Goal: Task Accomplishment & Management: Manage account settings

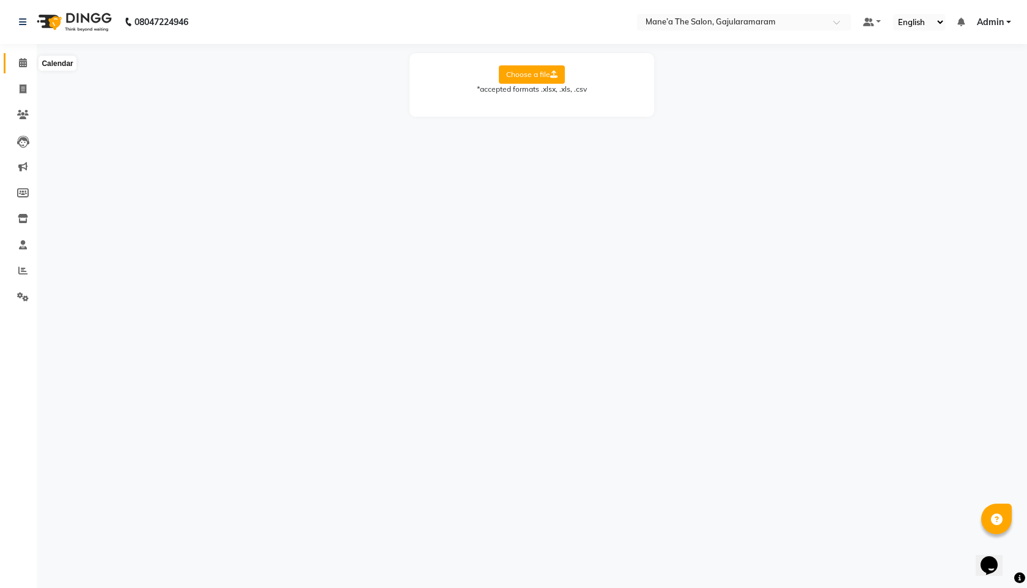
click at [19, 61] on icon at bounding box center [23, 62] width 8 height 9
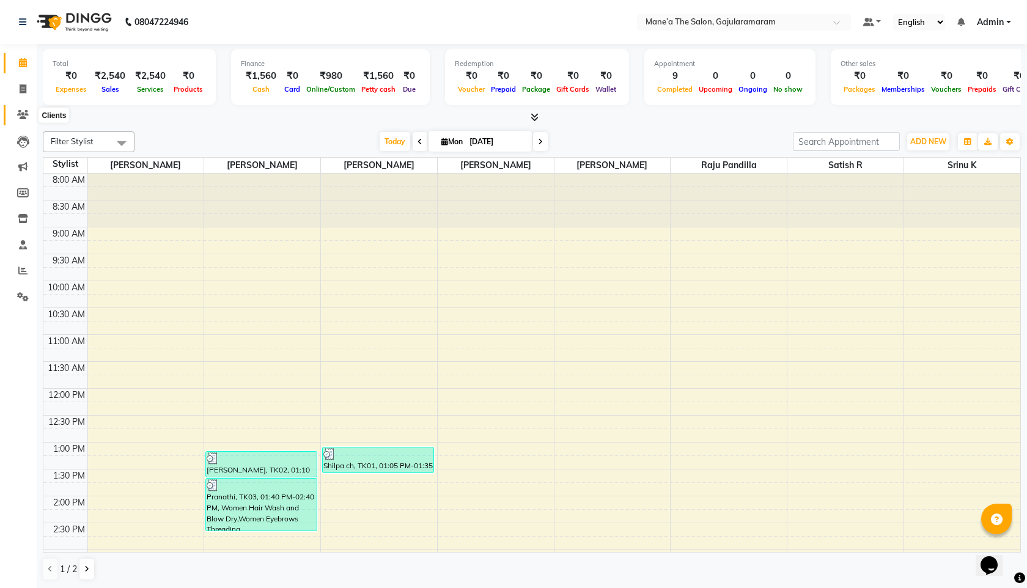
click at [22, 116] on icon at bounding box center [23, 114] width 12 height 9
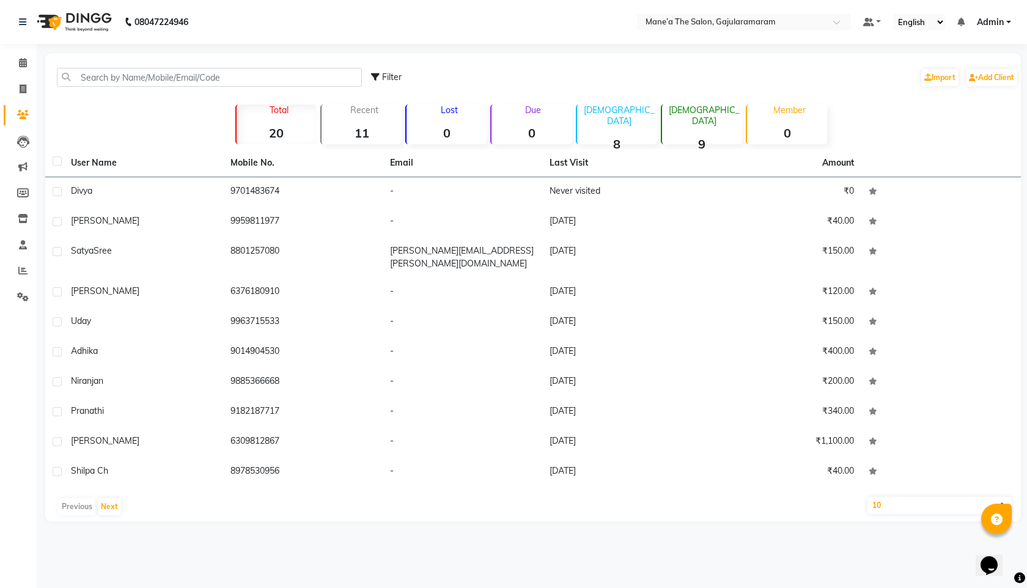
click at [368, 142] on div "Recent 11" at bounding box center [360, 125] width 81 height 40
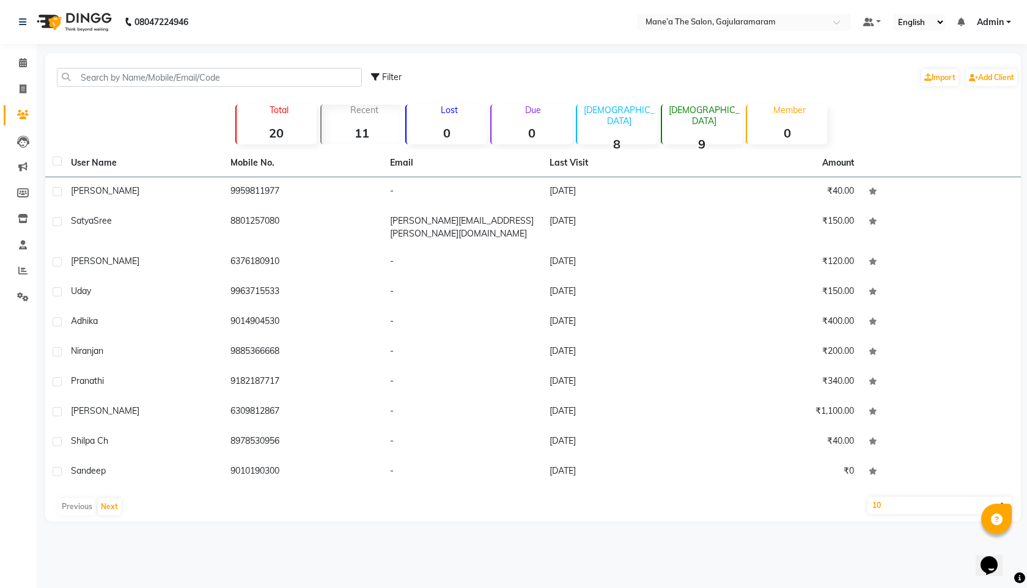
click at [292, 125] on strong "20" at bounding box center [277, 132] width 80 height 15
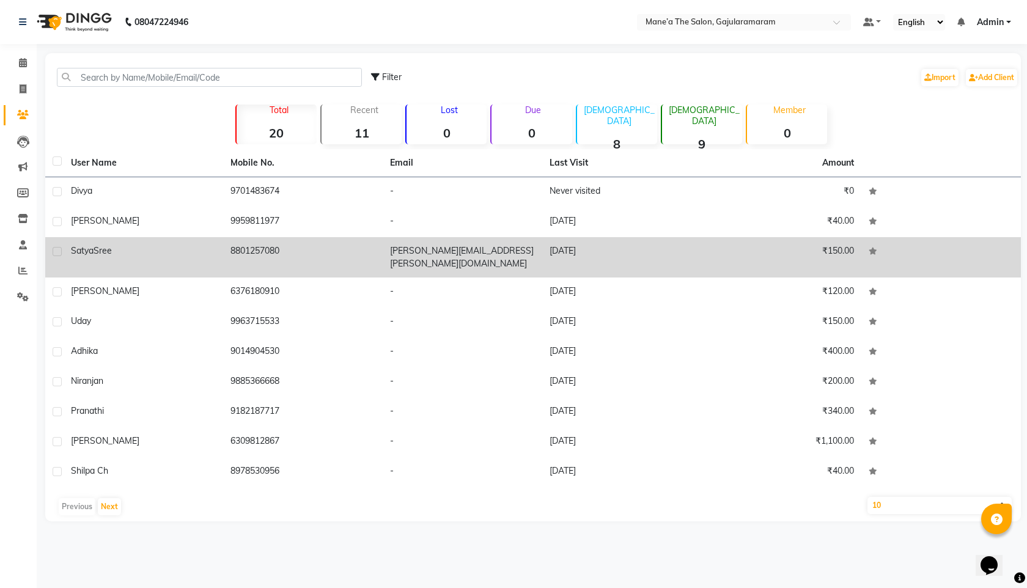
click at [482, 249] on td "Chakilam.satyasree@gmaio.com" at bounding box center [463, 257] width 160 height 40
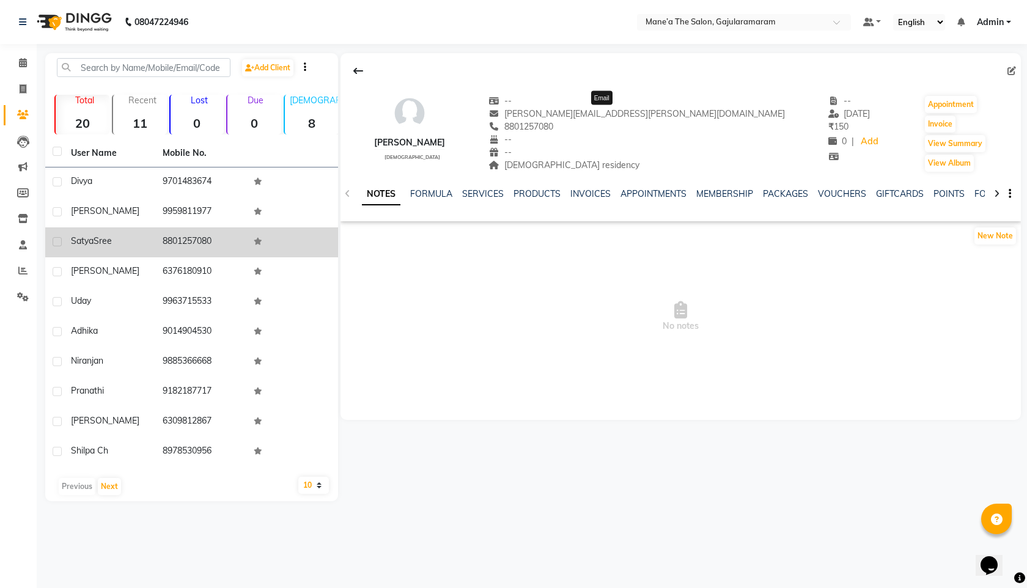
click at [649, 116] on span "Chakilam.satyasree@gmaio.com" at bounding box center [637, 113] width 297 height 11
click at [654, 117] on span "Chakilam.satyasree@gmaio.com" at bounding box center [637, 113] width 297 height 11
click at [1010, 70] on icon at bounding box center [1012, 71] width 9 height 9
select select "female"
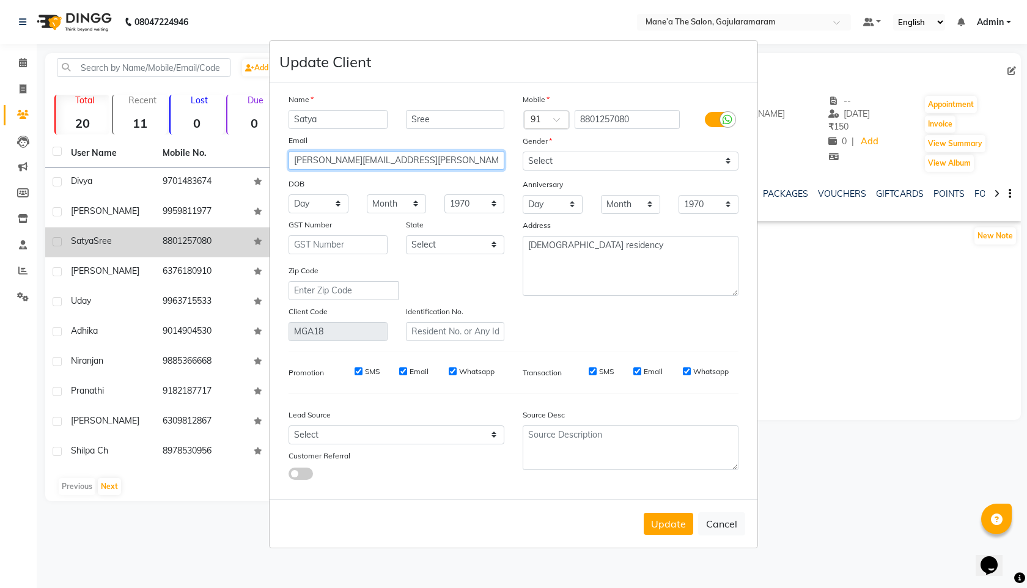
click at [402, 160] on input "Chakilam.satyasree@gmaio.com" at bounding box center [397, 160] width 216 height 19
type input "Chakilam.satyasree@gmail.com"
click at [644, 513] on button "Update" at bounding box center [669, 524] width 50 height 22
select select
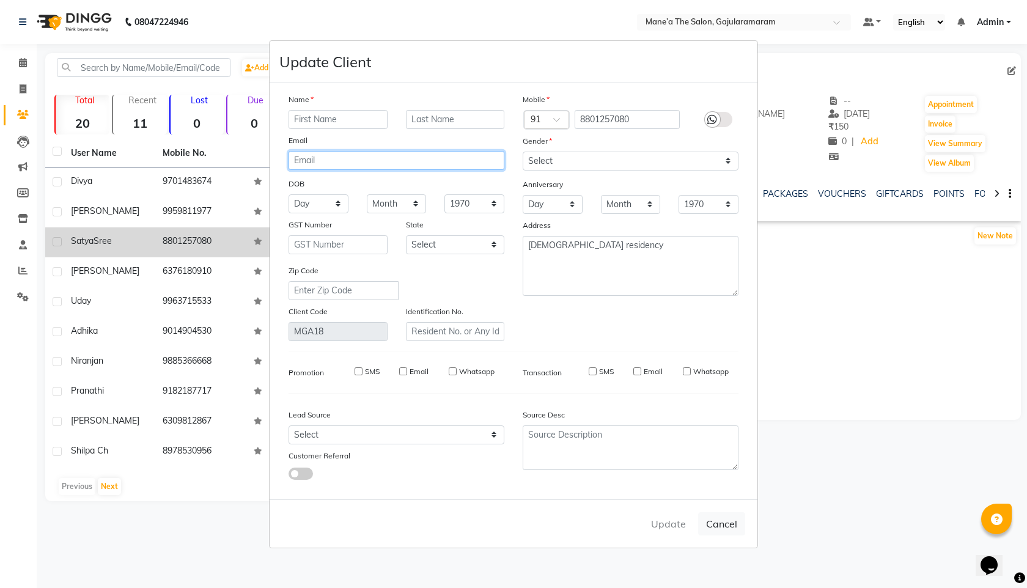
select select
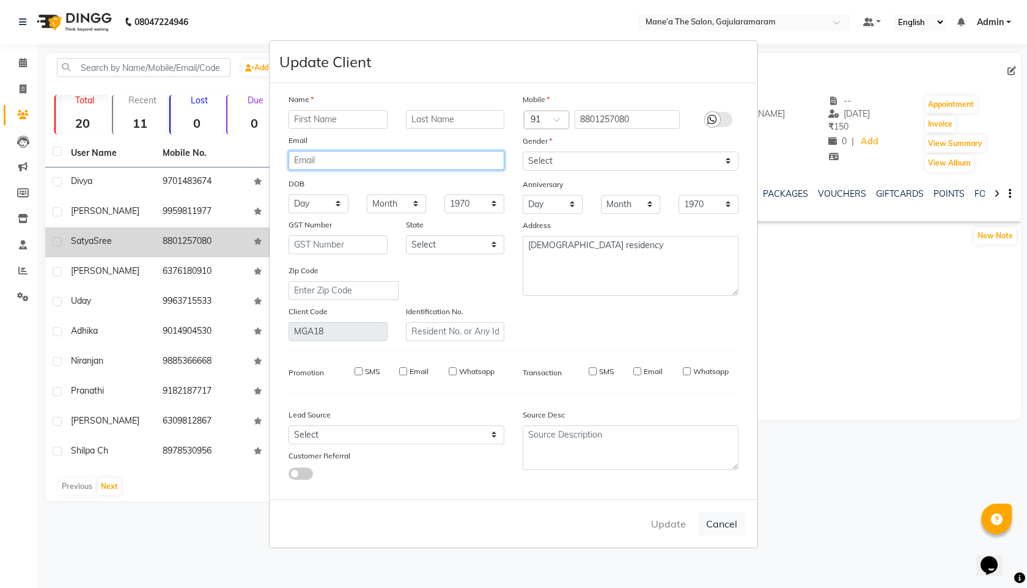
checkbox input "false"
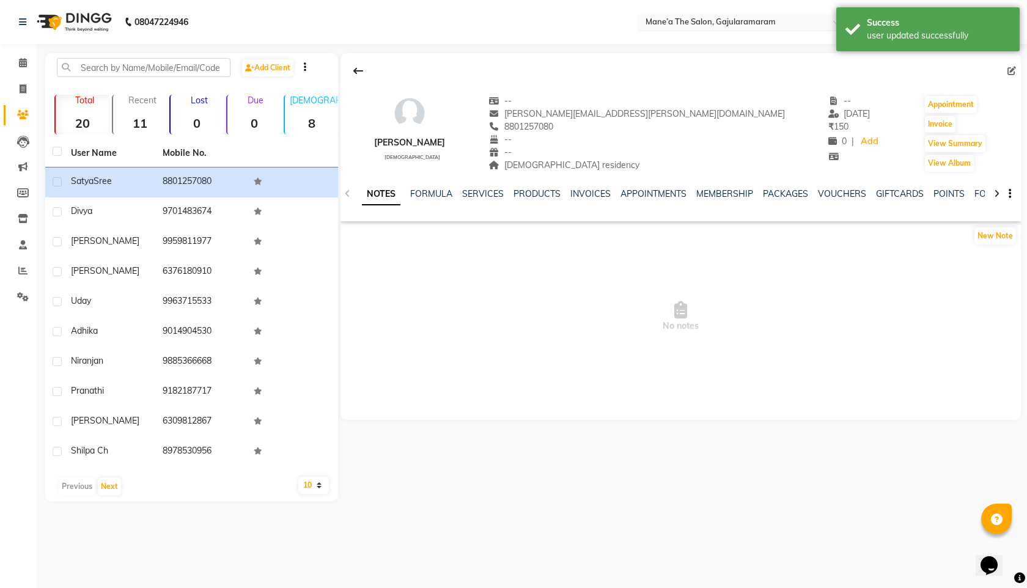
click at [826, 24] on div at bounding box center [744, 23] width 214 height 12
click at [830, 7] on nav "08047224946 Select Location × Mane’a The Salon, Gajularamaram Default Panel My …" at bounding box center [513, 22] width 1027 height 44
click at [837, 9] on div "Success user updated successfully" at bounding box center [928, 29] width 183 height 44
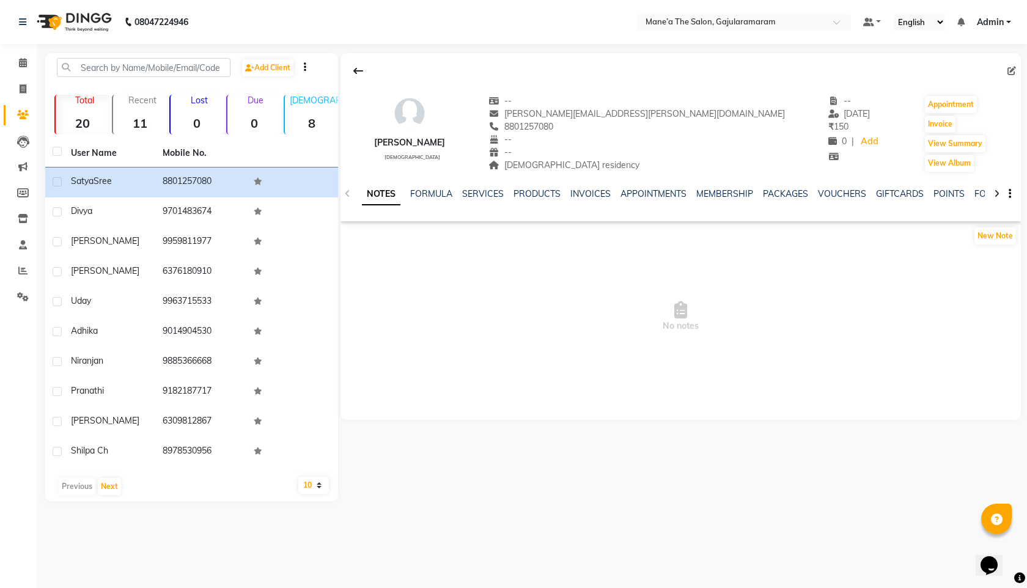
click at [491, 331] on span "No notes" at bounding box center [681, 317] width 681 height 122
click at [342, 69] on div at bounding box center [681, 70] width 681 height 23
click at [341, 54] on app-client-details "Satya Sree female -- Chakilam.satyasree@gmail.com 8801257080 -- -- Sri Rama res…" at bounding box center [679, 236] width 683 height 367
click at [351, 62] on button at bounding box center [359, 70] width 26 height 23
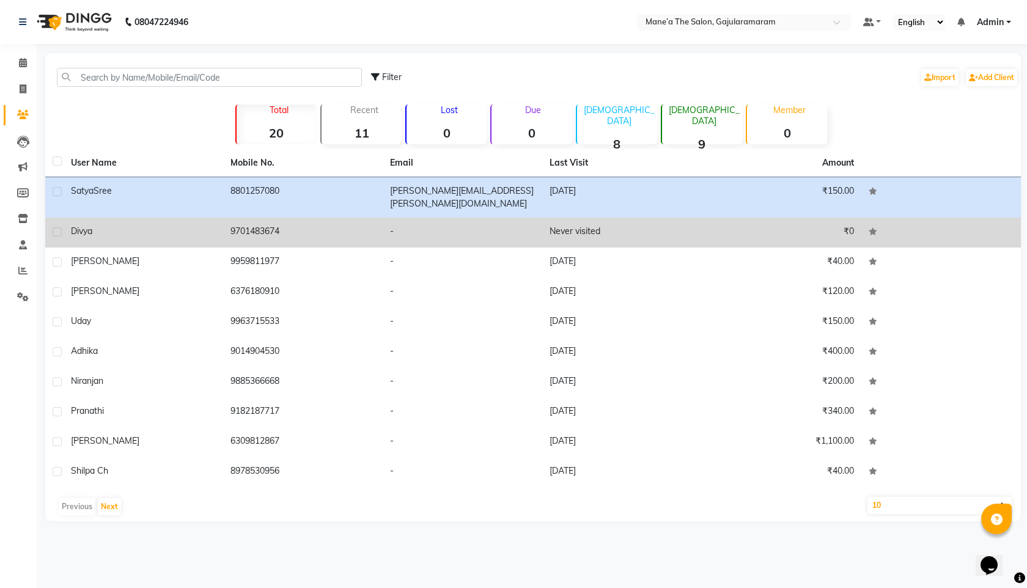
click at [579, 221] on td "Never visited" at bounding box center [622, 233] width 160 height 30
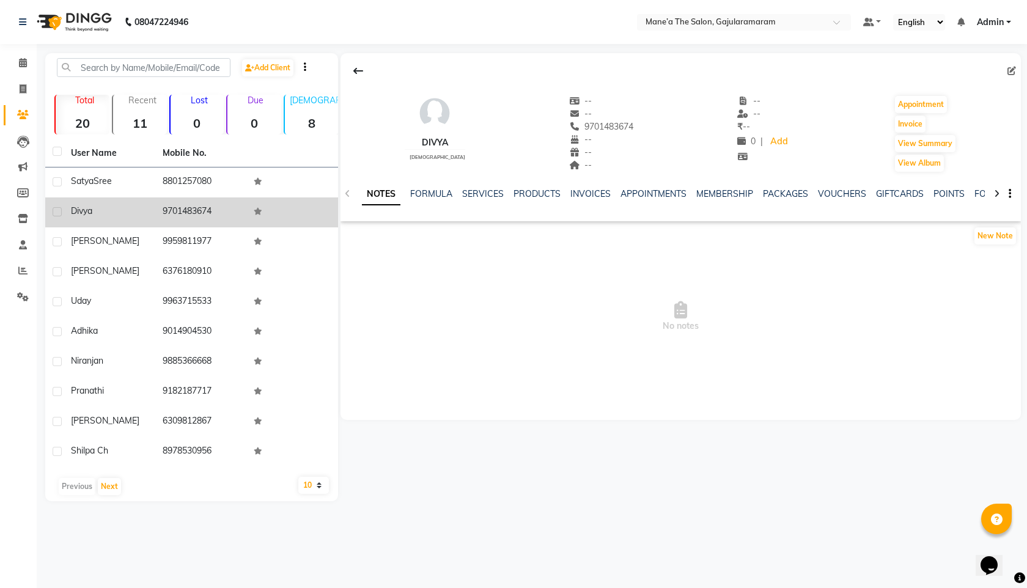
click at [750, 346] on span "No notes" at bounding box center [681, 317] width 681 height 122
click at [348, 72] on button at bounding box center [359, 70] width 26 height 23
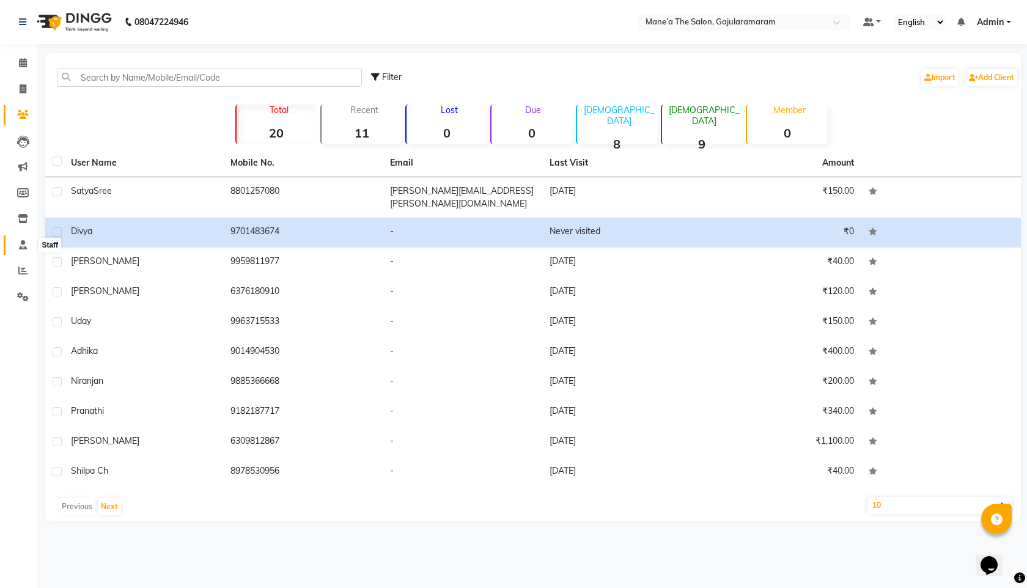
click at [23, 249] on icon at bounding box center [23, 244] width 8 height 9
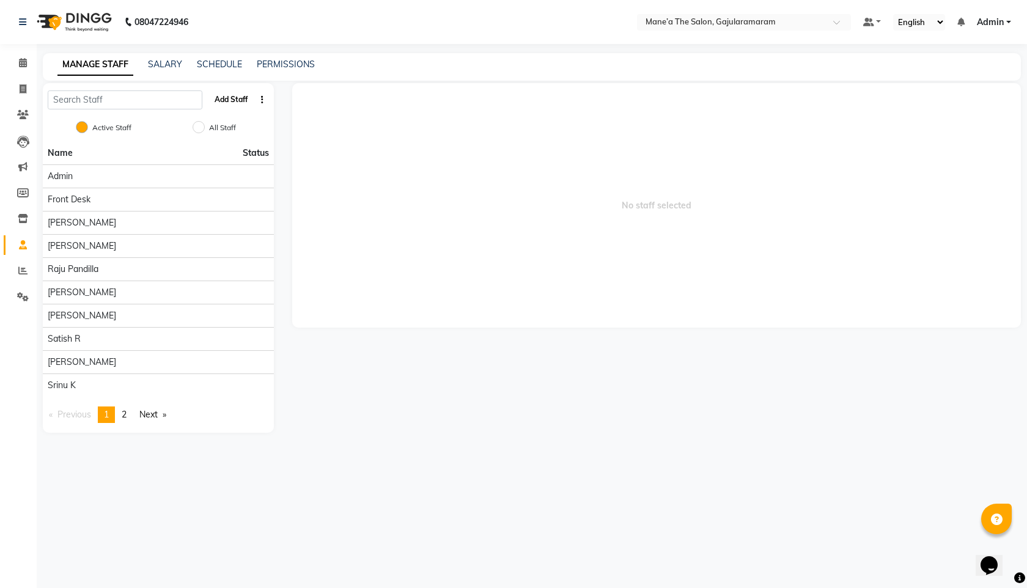
click at [229, 100] on button "Add Staff" at bounding box center [231, 99] width 43 height 21
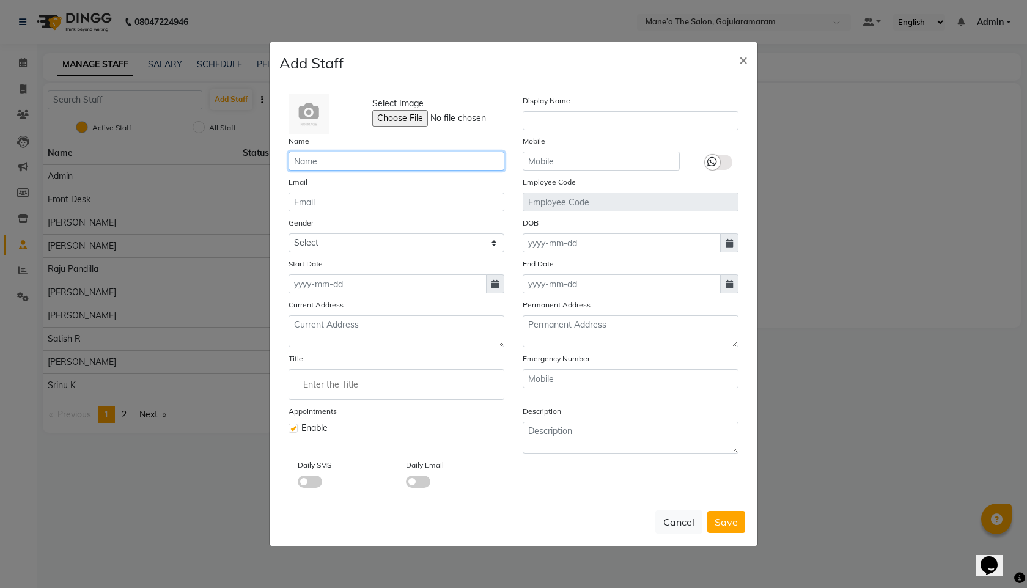
click at [358, 157] on input "text" at bounding box center [397, 161] width 216 height 19
type input "uma"
click at [446, 163] on input "Uma" at bounding box center [397, 161] width 216 height 19
type input "Uma Narlapuram"
click at [601, 164] on input "text" at bounding box center [601, 161] width 157 height 19
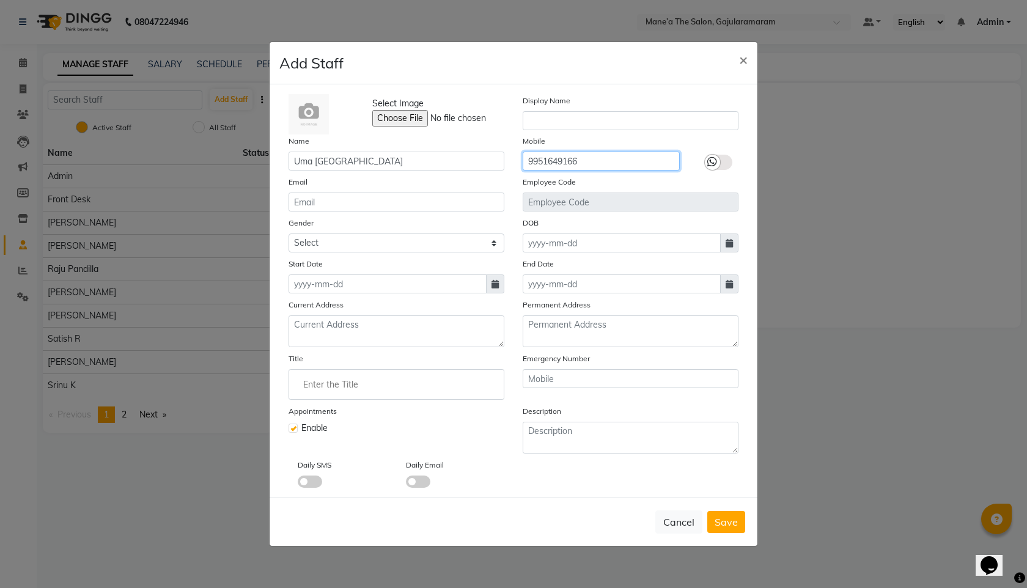
type input "9951649166"
click at [450, 250] on select "Select Male Female Other Prefer Not To Say" at bounding box center [397, 243] width 216 height 19
select select "female"
click at [289, 234] on select "Select Male Female Other Prefer Not To Say" at bounding box center [397, 243] width 216 height 19
click at [742, 527] on button "Save" at bounding box center [727, 522] width 38 height 22
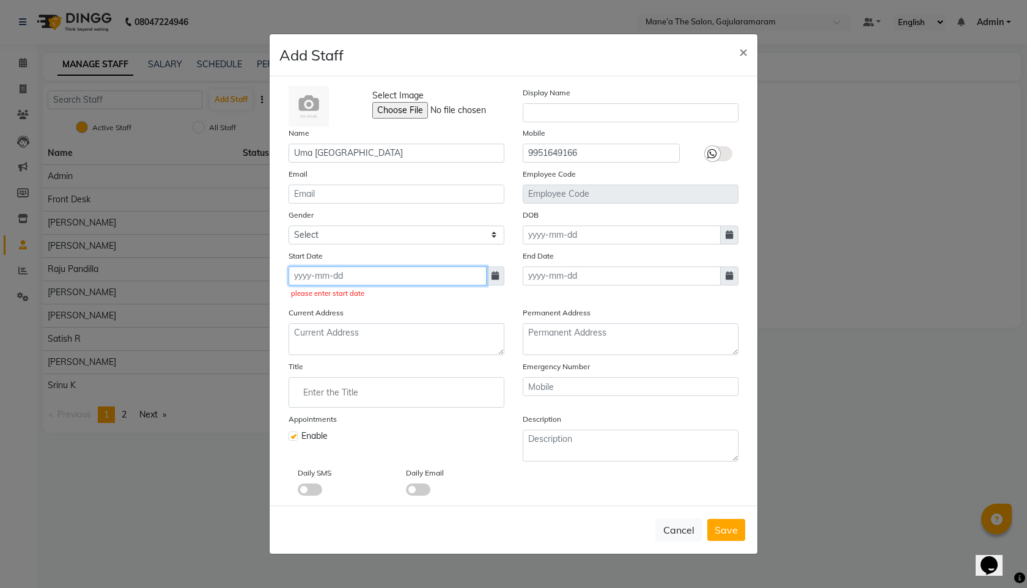
click at [456, 274] on input at bounding box center [388, 276] width 198 height 19
select select "9"
select select "2025"
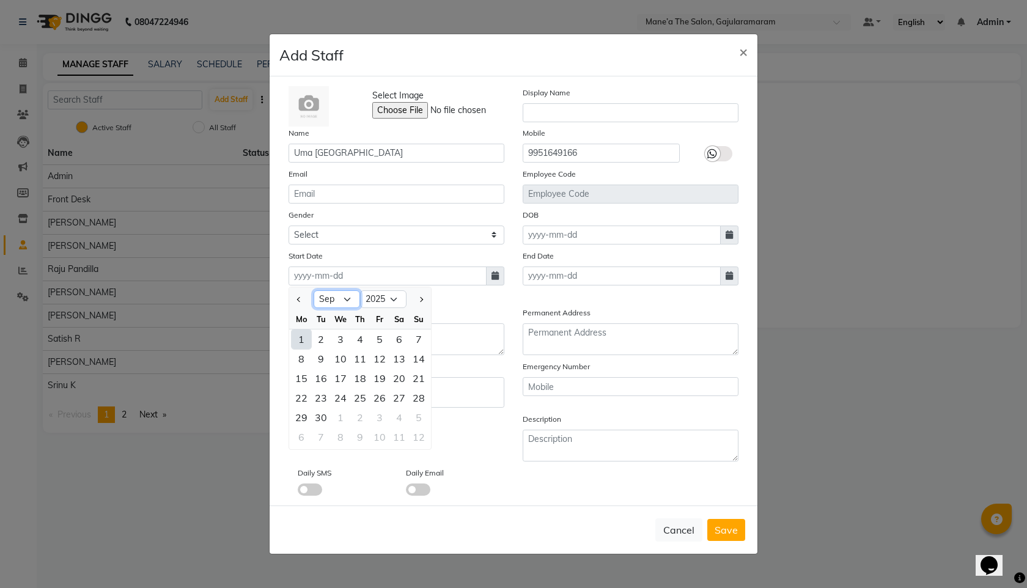
click at [332, 299] on select "Jan Feb Mar Apr May Jun Jul Aug Sep Oct Nov Dec" at bounding box center [337, 299] width 46 height 18
select select "8"
click at [314, 290] on select "Jan Feb Mar Apr May Jun Jul Aug Sep Oct Nov Dec" at bounding box center [337, 299] width 46 height 18
click at [379, 381] on div "15" at bounding box center [380, 379] width 20 height 20
type input "15-08-2025"
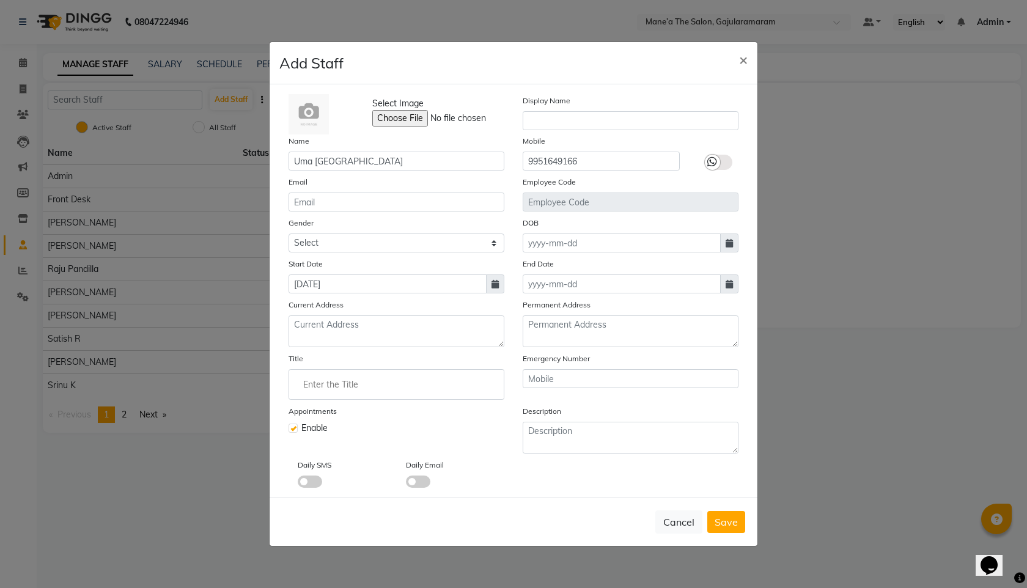
click at [494, 281] on icon at bounding box center [495, 284] width 7 height 9
select select "8"
select select "2025"
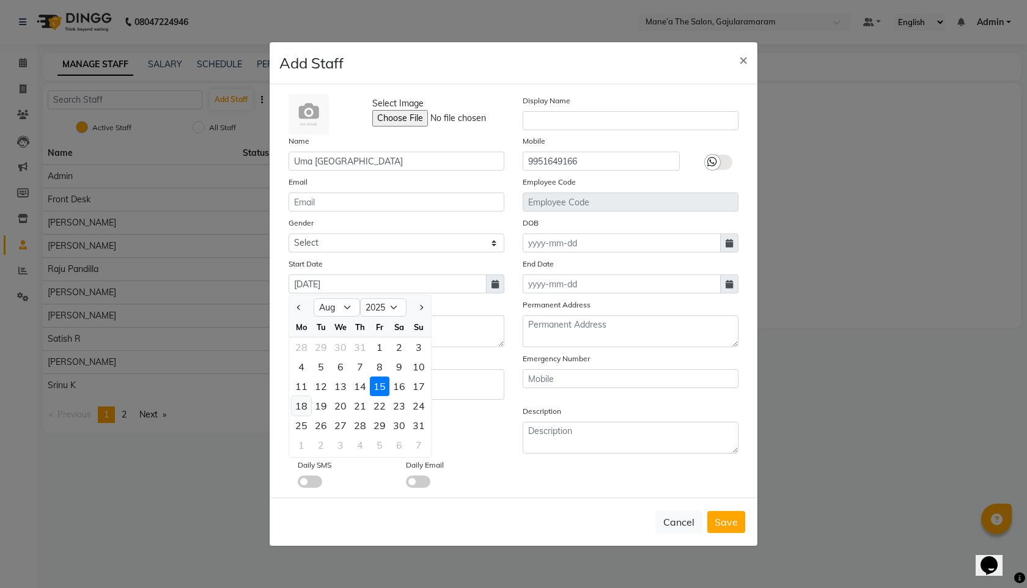
click at [305, 409] on div "18" at bounding box center [302, 406] width 20 height 20
type input "18-08-2025"
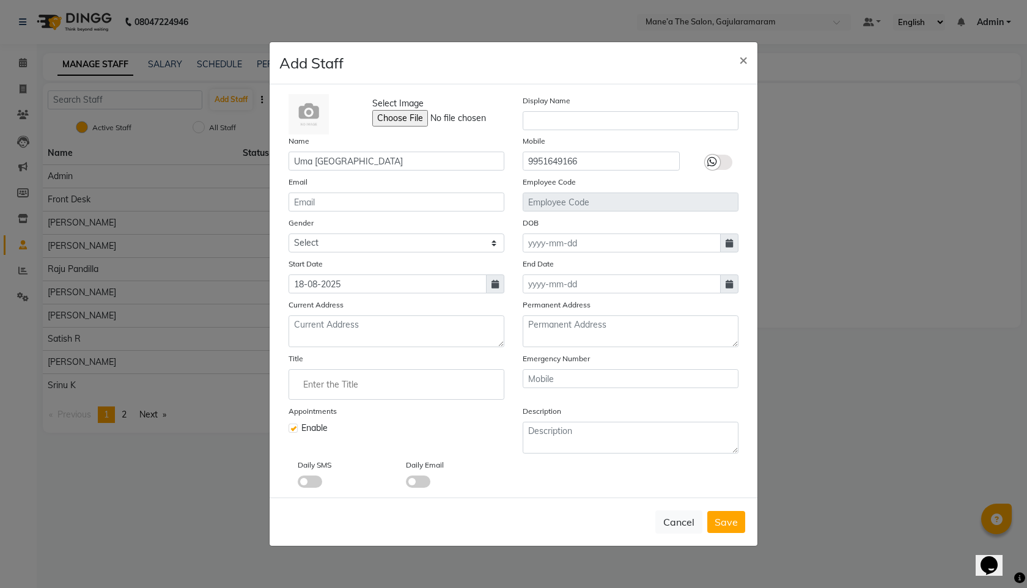
click at [734, 533] on div "Cancel Save" at bounding box center [514, 522] width 488 height 48
click at [725, 526] on span "Save" at bounding box center [726, 522] width 23 height 12
select select
checkbox input "false"
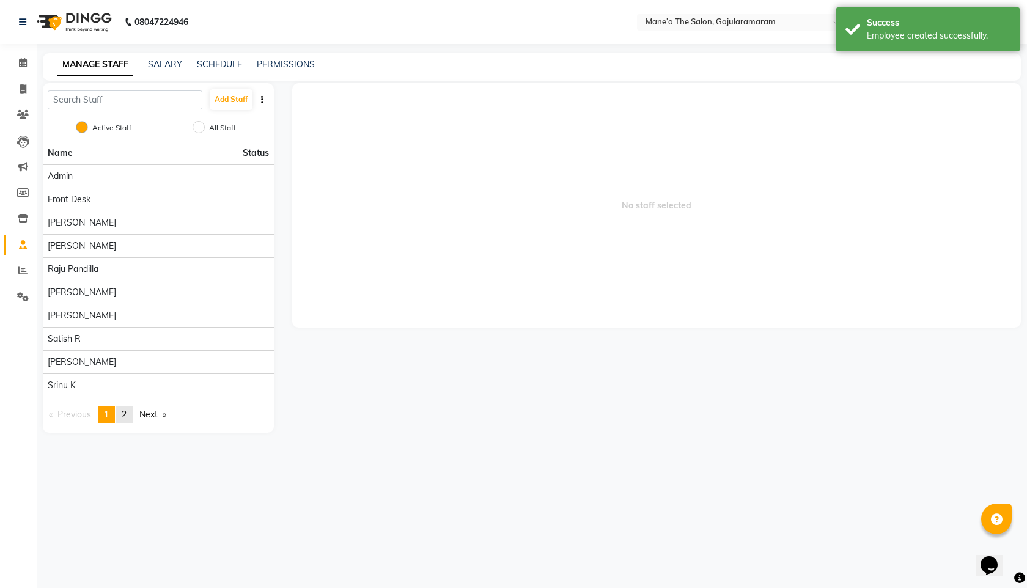
click at [130, 409] on link "page 2" at bounding box center [124, 415] width 17 height 17
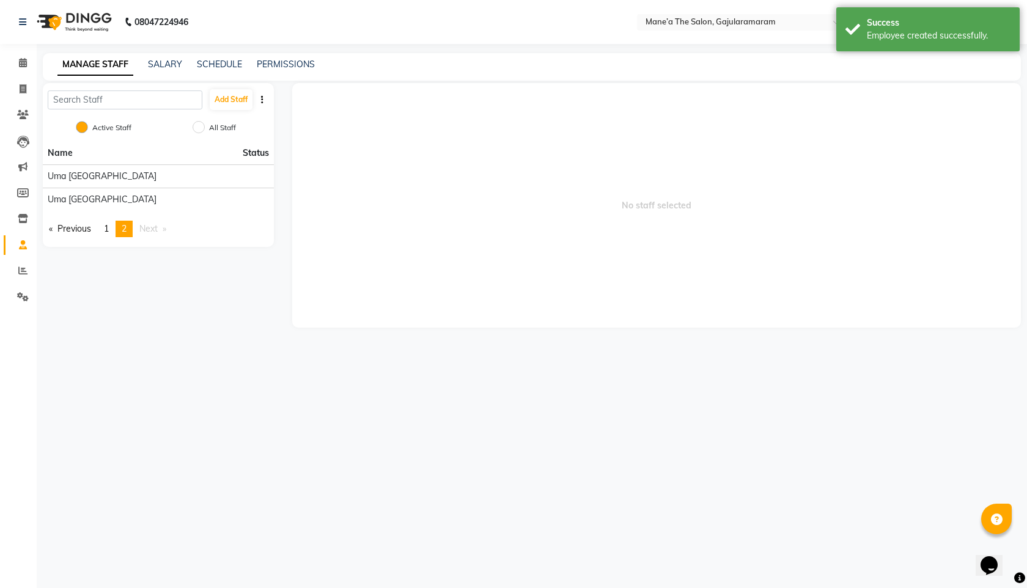
click at [258, 154] on span "Status" at bounding box center [256, 153] width 26 height 13
click at [109, 223] on span "1" at bounding box center [106, 228] width 5 height 11
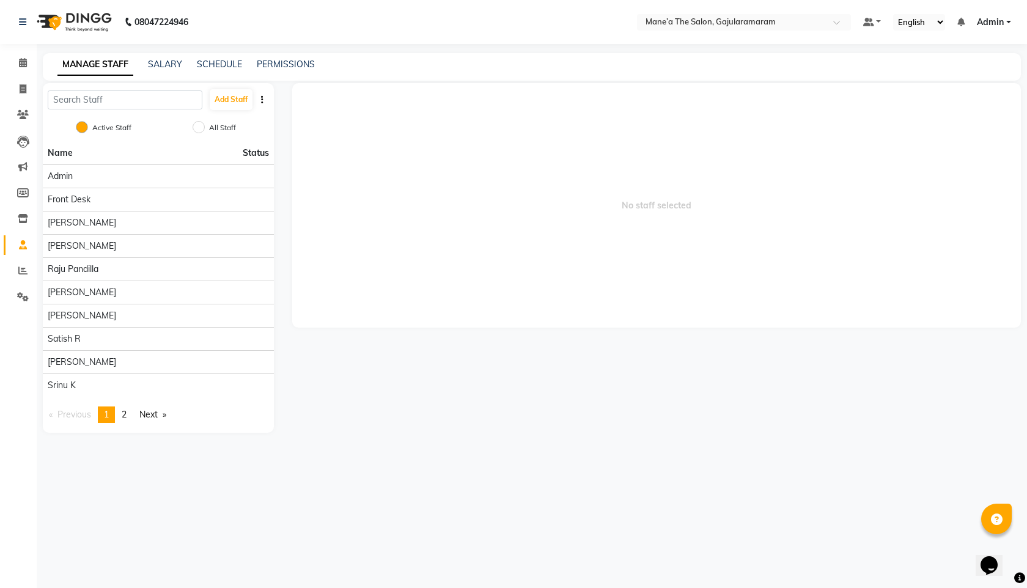
click at [245, 154] on span "Status" at bounding box center [256, 153] width 26 height 13
click at [196, 131] on input "All Staff" at bounding box center [199, 127] width 12 height 12
radio input "true"
radio input "false"
click at [151, 418] on link "Next page" at bounding box center [152, 415] width 39 height 17
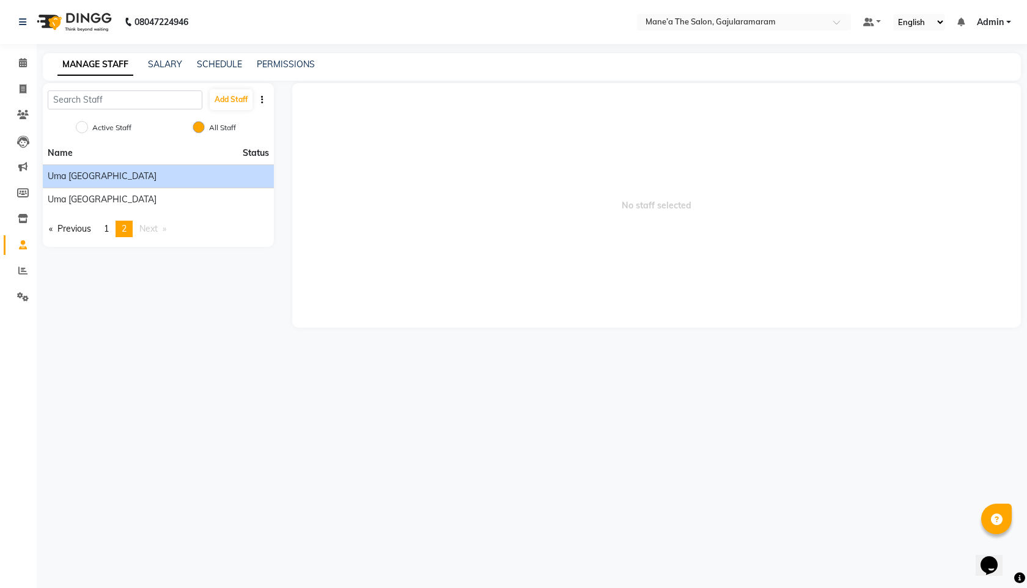
click at [232, 177] on div "Uma Narlapuram" at bounding box center [158, 176] width 221 height 13
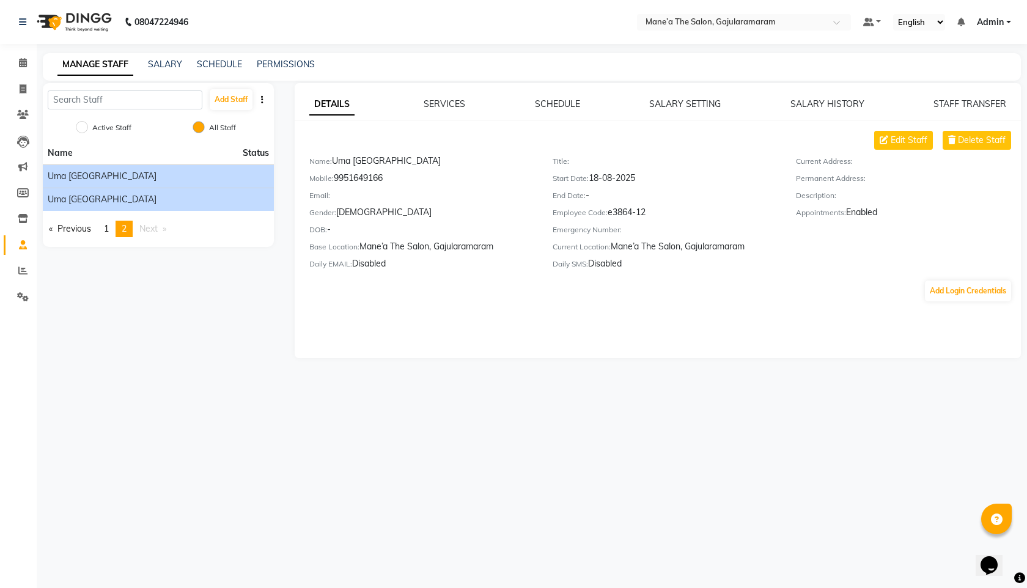
click at [242, 206] on li "Uma Narlapuram" at bounding box center [158, 199] width 231 height 23
click at [158, 210] on li "Uma Narlapuram" at bounding box center [158, 199] width 231 height 23
click at [160, 201] on div "Uma Narlapuram" at bounding box center [158, 199] width 221 height 13
click at [171, 178] on div "Uma Narlapuram" at bounding box center [158, 176] width 221 height 13
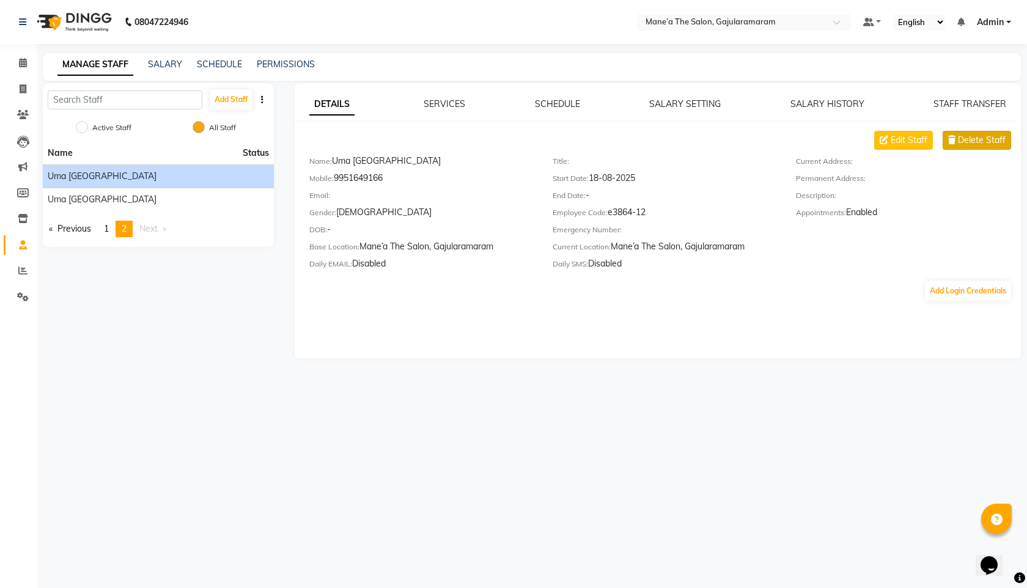
click at [969, 142] on span "Delete Staff" at bounding box center [982, 140] width 48 height 13
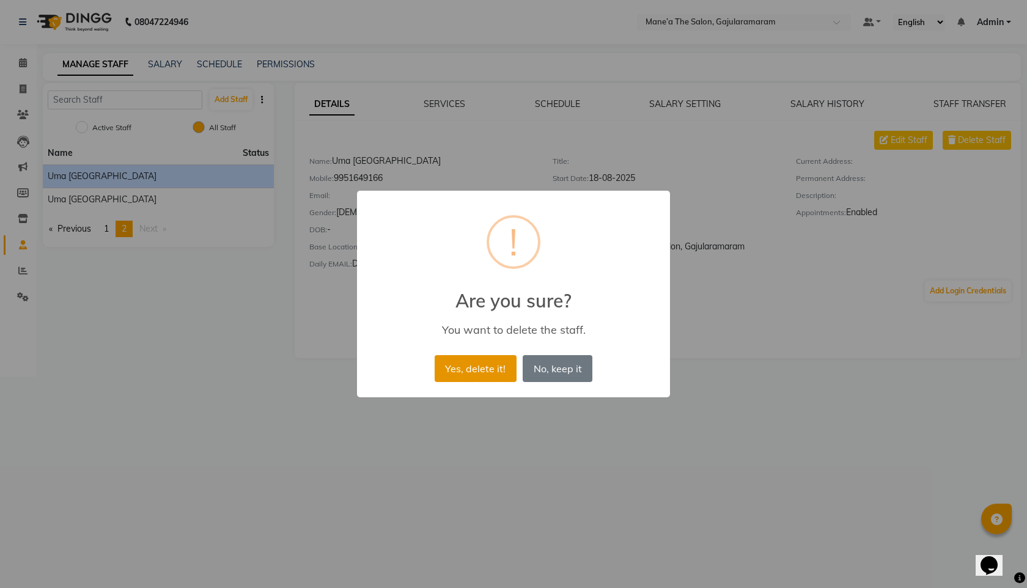
click at [486, 373] on button "Yes, delete it!" at bounding box center [476, 368] width 82 height 27
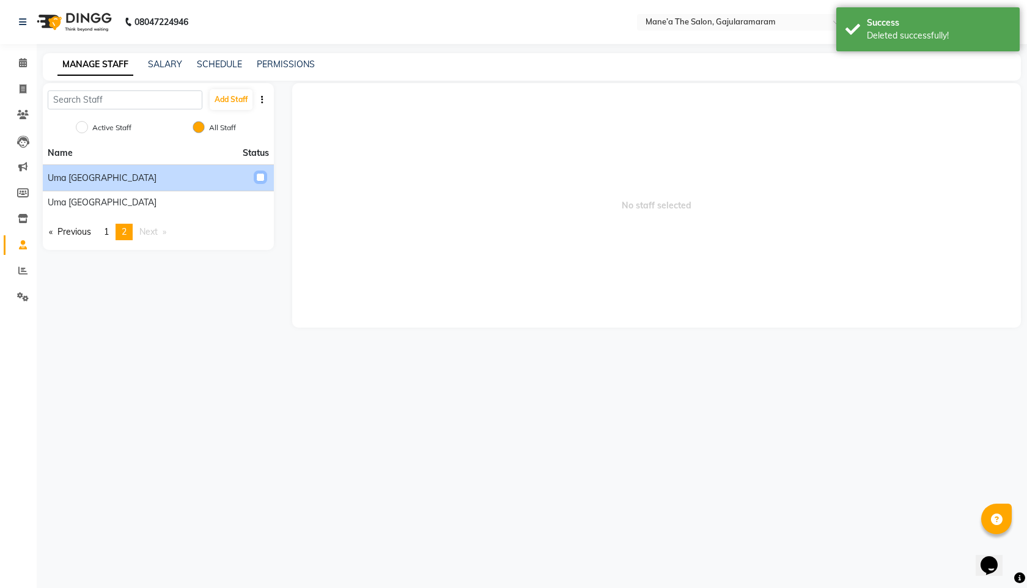
click at [257, 180] on input "checkbox" at bounding box center [260, 177] width 9 height 9
checkbox input "true"
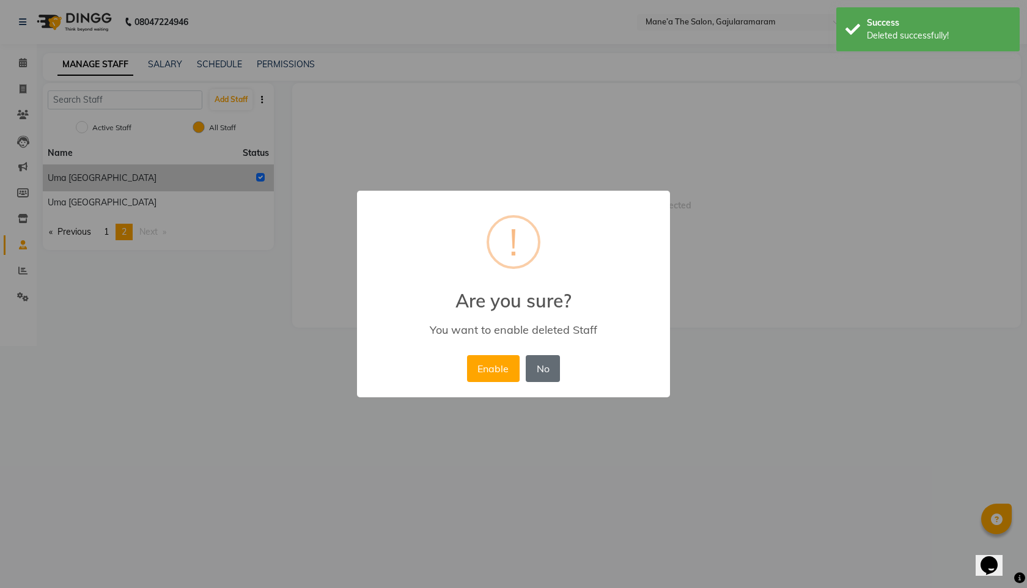
click at [538, 366] on button "No" at bounding box center [543, 368] width 34 height 27
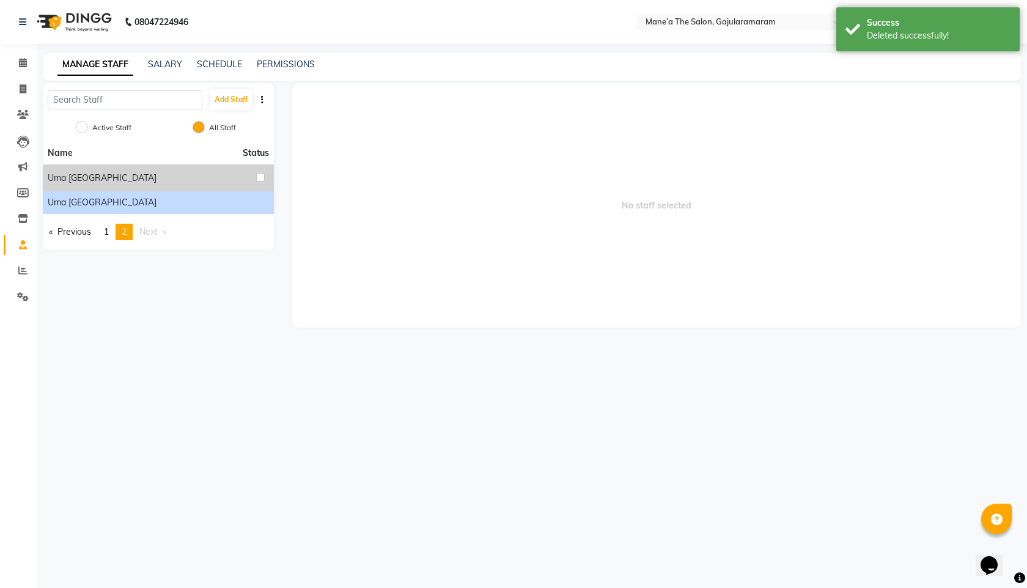
click at [251, 196] on div "Uma Narlapuram" at bounding box center [158, 202] width 221 height 13
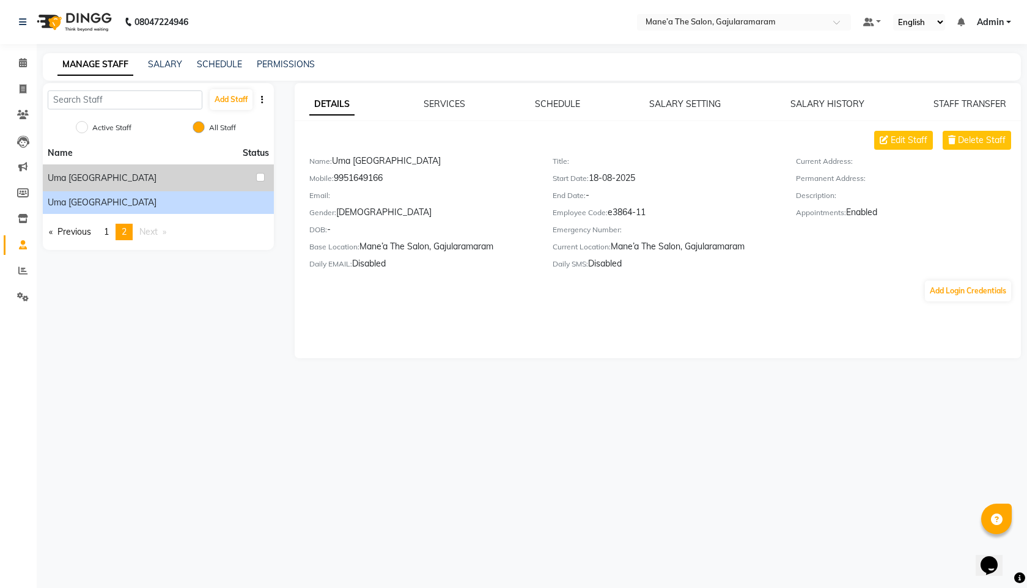
click at [160, 70] on div "SALARY" at bounding box center [165, 64] width 34 height 13
click at [161, 64] on link "SALARY" at bounding box center [165, 64] width 34 height 11
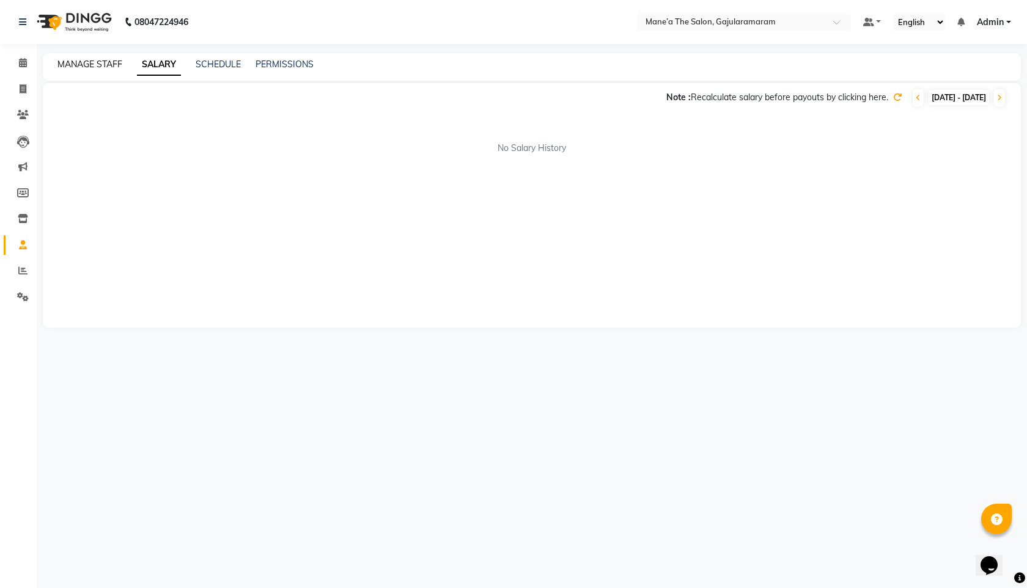
click at [105, 64] on link "MANAGE STAFF" at bounding box center [89, 64] width 65 height 11
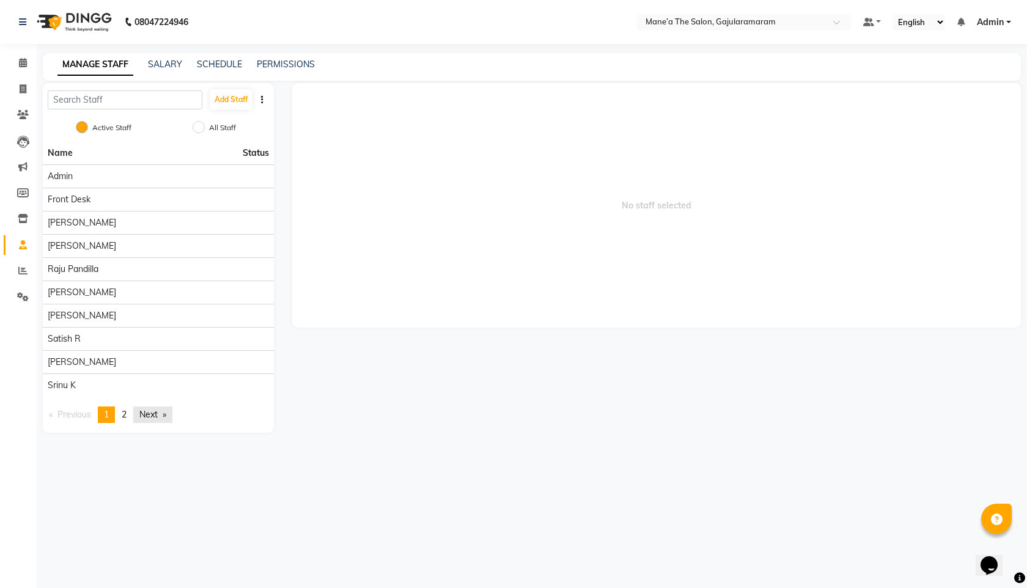
click at [142, 416] on link "Next page" at bounding box center [152, 415] width 39 height 17
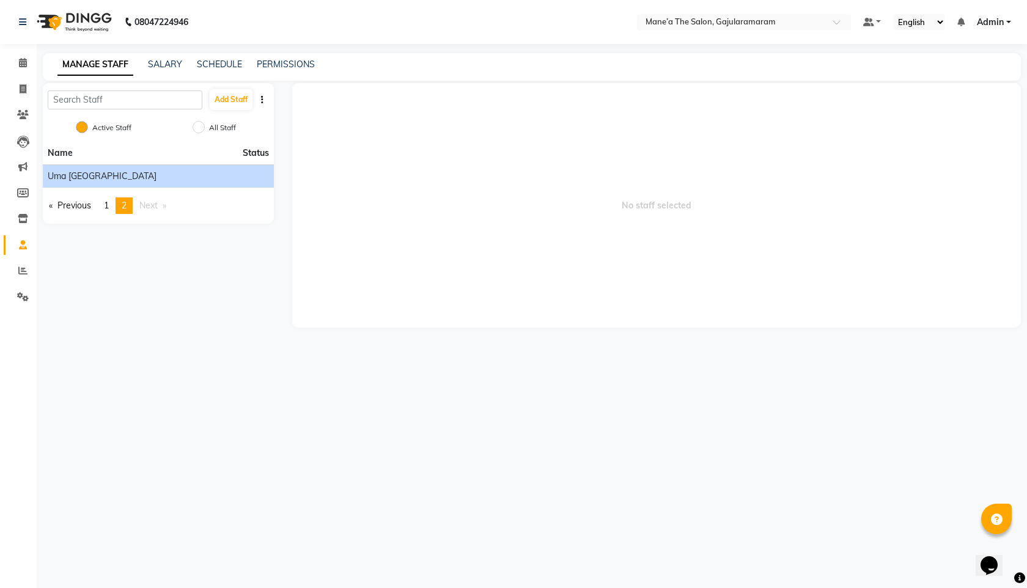
click at [157, 174] on div "Uma Narlapuram" at bounding box center [158, 176] width 221 height 13
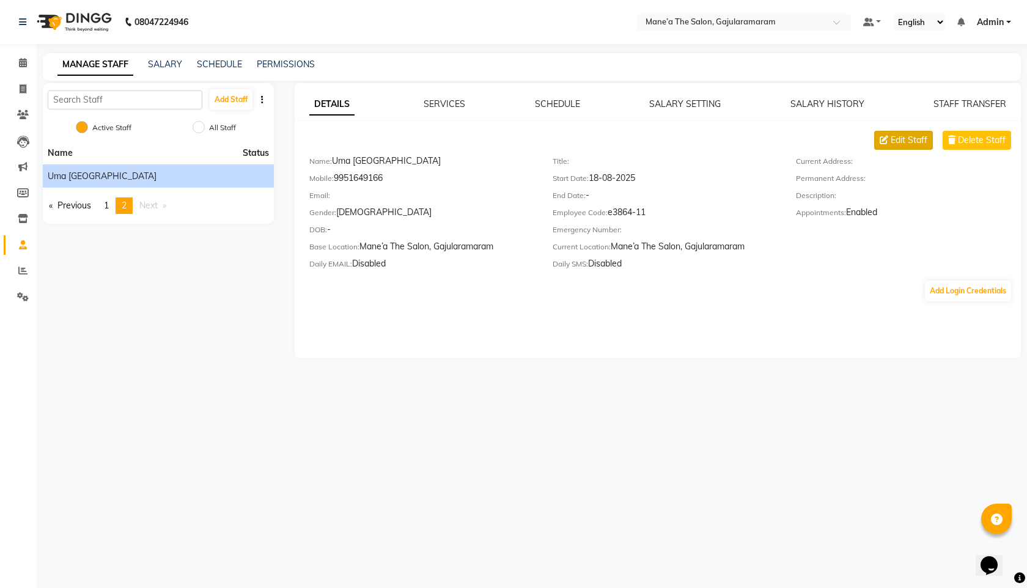
click at [914, 143] on span "Edit Staff" at bounding box center [909, 140] width 37 height 13
select select "female"
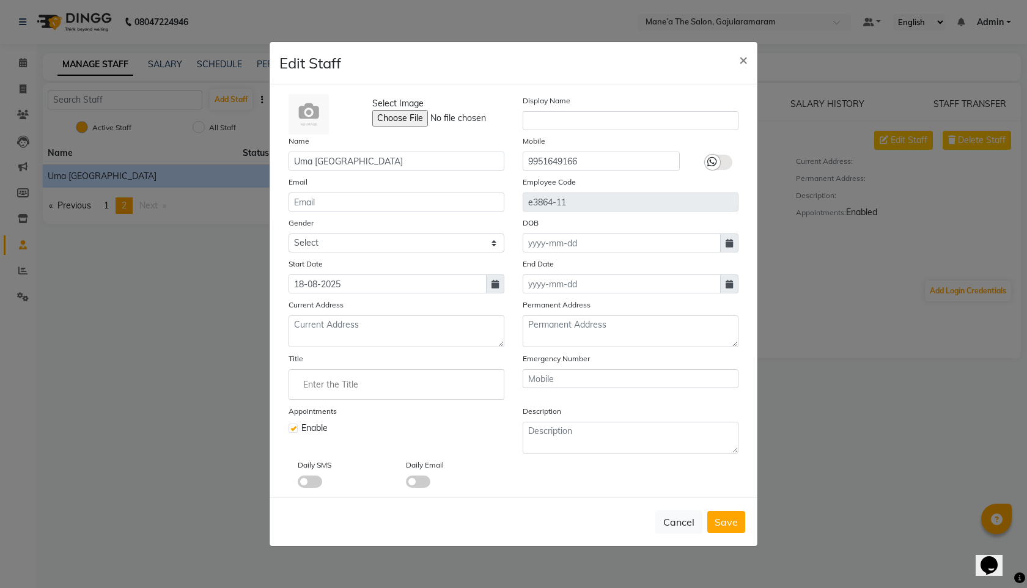
click at [320, 482] on span at bounding box center [310, 482] width 24 height 12
click at [298, 484] on input "checkbox" at bounding box center [298, 484] width 0 height 0
click at [415, 486] on span at bounding box center [418, 482] width 24 height 12
click at [406, 484] on input "checkbox" at bounding box center [406, 484] width 0 height 0
click at [719, 168] on label at bounding box center [719, 162] width 28 height 15
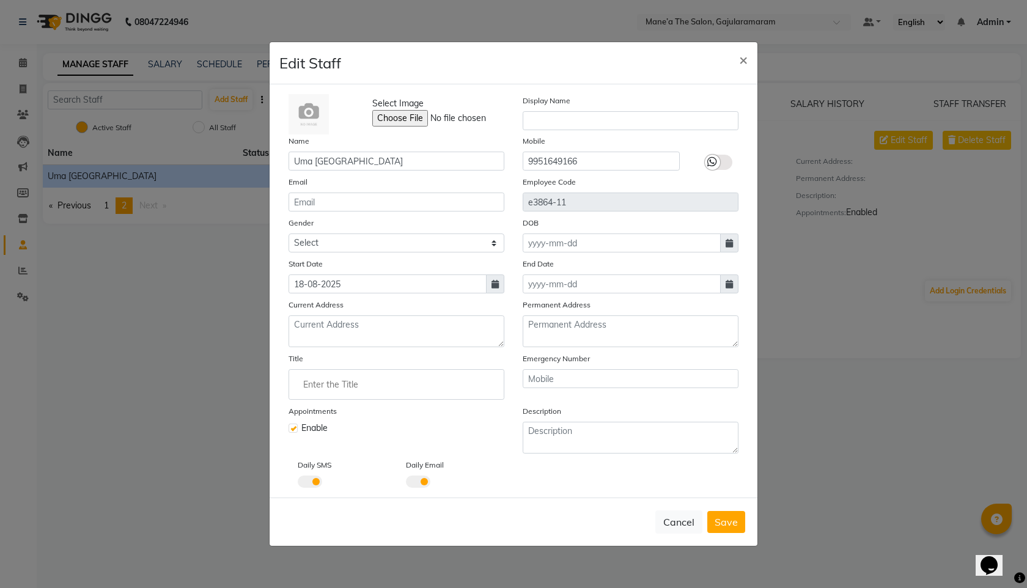
click at [0, 0] on input "checkbox" at bounding box center [0, 0] width 0 height 0
click at [721, 170] on div at bounding box center [718, 153] width 59 height 36
click at [727, 162] on icon at bounding box center [728, 162] width 10 height 11
click at [0, 0] on input "checkbox" at bounding box center [0, 0] width 0 height 0
click at [727, 509] on div "Cancel Save" at bounding box center [514, 522] width 488 height 48
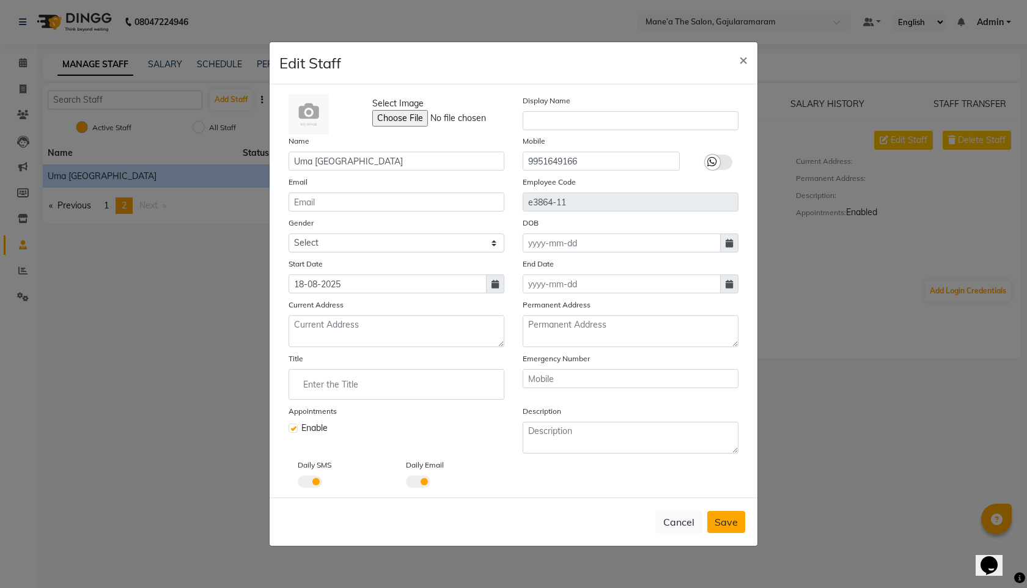
click at [727, 516] on span "Save" at bounding box center [726, 522] width 23 height 12
select select
checkbox input "false"
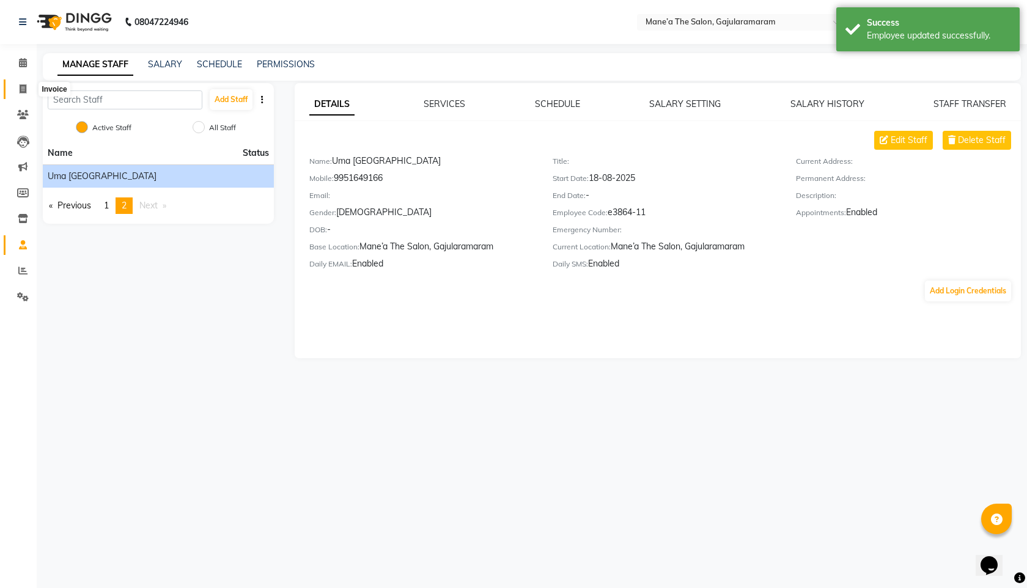
click at [24, 95] on span at bounding box center [22, 90] width 21 height 14
select select "service"
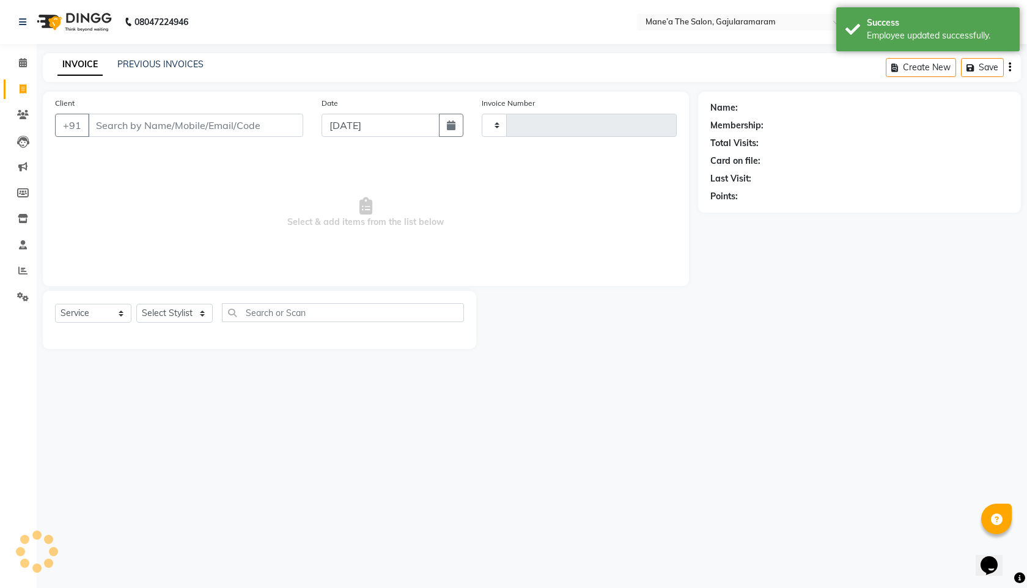
type input "0013"
select select "8725"
click at [208, 125] on input "Client" at bounding box center [195, 125] width 215 height 23
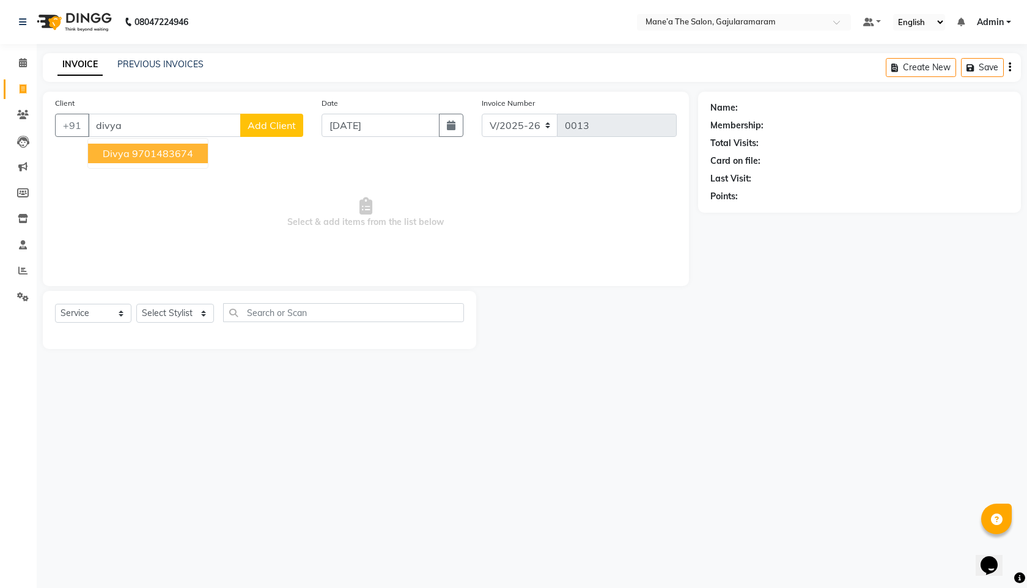
click at [179, 158] on ngb-highlight "9701483674" at bounding box center [162, 153] width 61 height 12
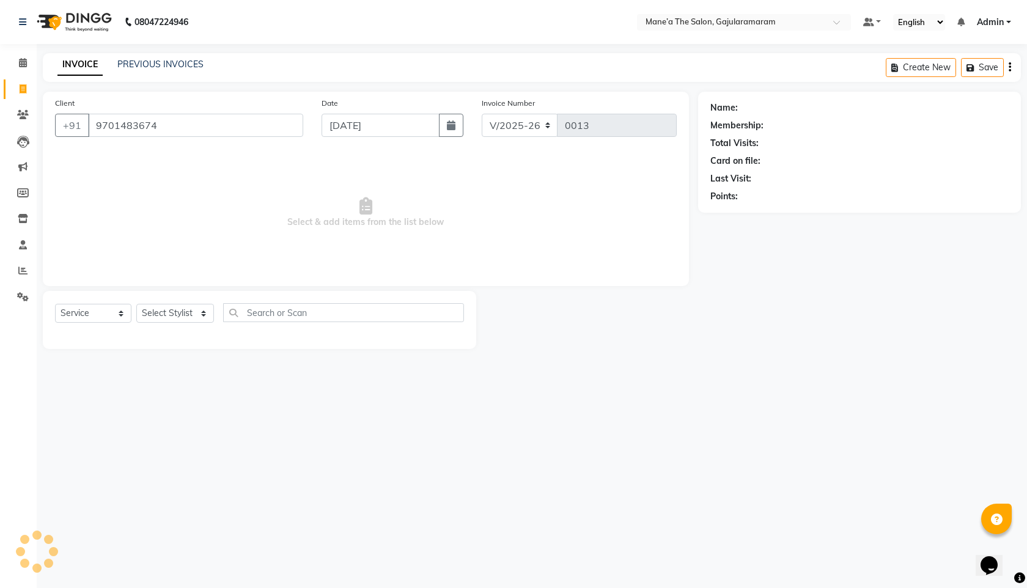
type input "9701483674"
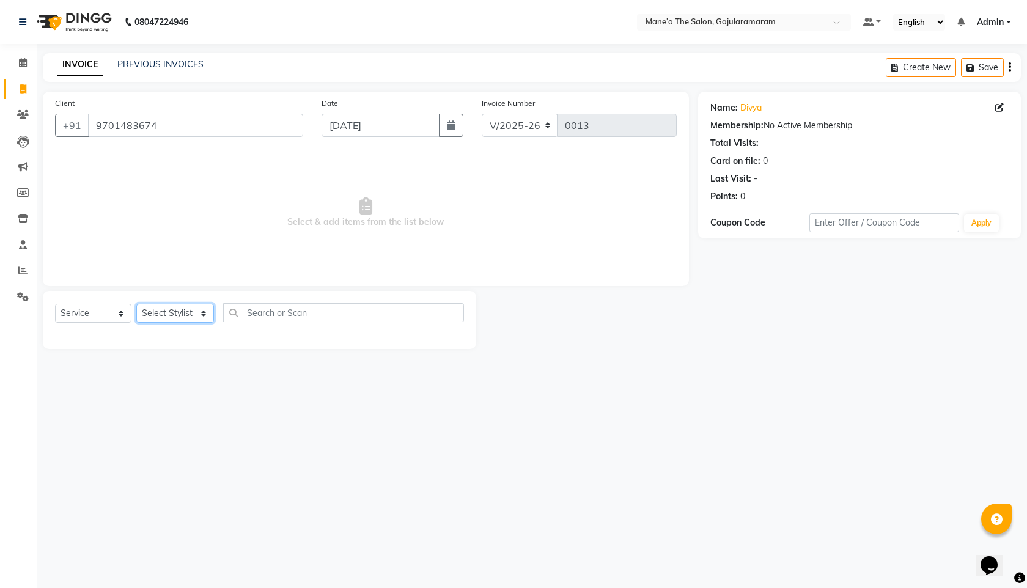
click at [179, 309] on select "Select Stylist Admin Front Desk Jyothi Ch ⁠Lavanya Dornala Raju Pandilla Riya D…" at bounding box center [175, 313] width 78 height 19
select select "90561"
click at [136, 304] on select "Select Stylist Admin Front Desk Jyothi Ch ⁠Lavanya Dornala Raju Pandilla Riya D…" at bounding box center [175, 313] width 78 height 19
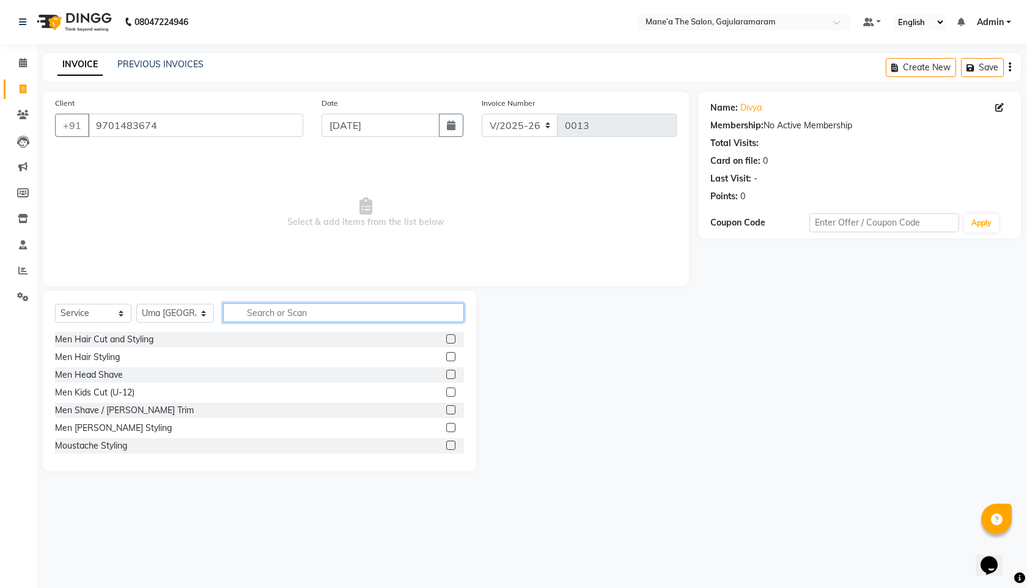
click at [300, 316] on input "text" at bounding box center [343, 312] width 241 height 19
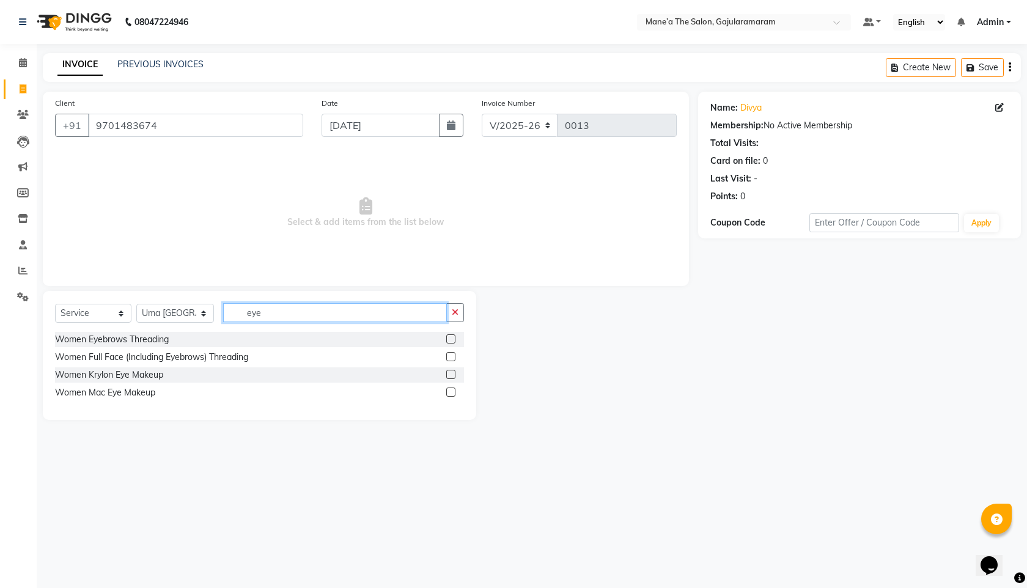
type input "eye"
click at [191, 335] on div "Women Eyebrows Threading" at bounding box center [259, 339] width 409 height 15
click at [193, 336] on div "Women Eyebrows Threading" at bounding box center [259, 339] width 409 height 15
click at [453, 340] on label at bounding box center [450, 339] width 9 height 9
click at [453, 340] on input "checkbox" at bounding box center [450, 340] width 8 height 8
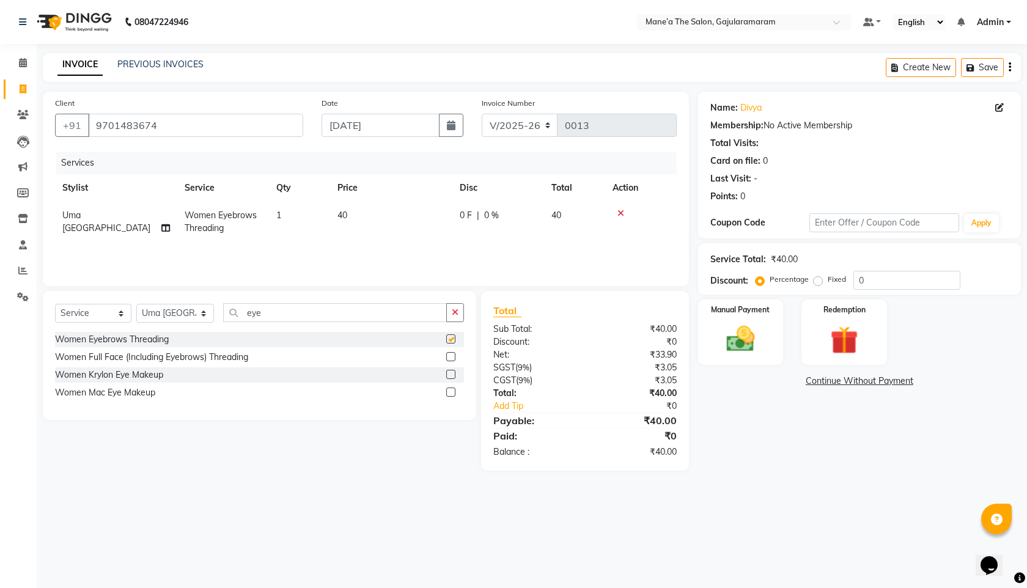
checkbox input "false"
click at [752, 342] on img at bounding box center [741, 339] width 48 height 34
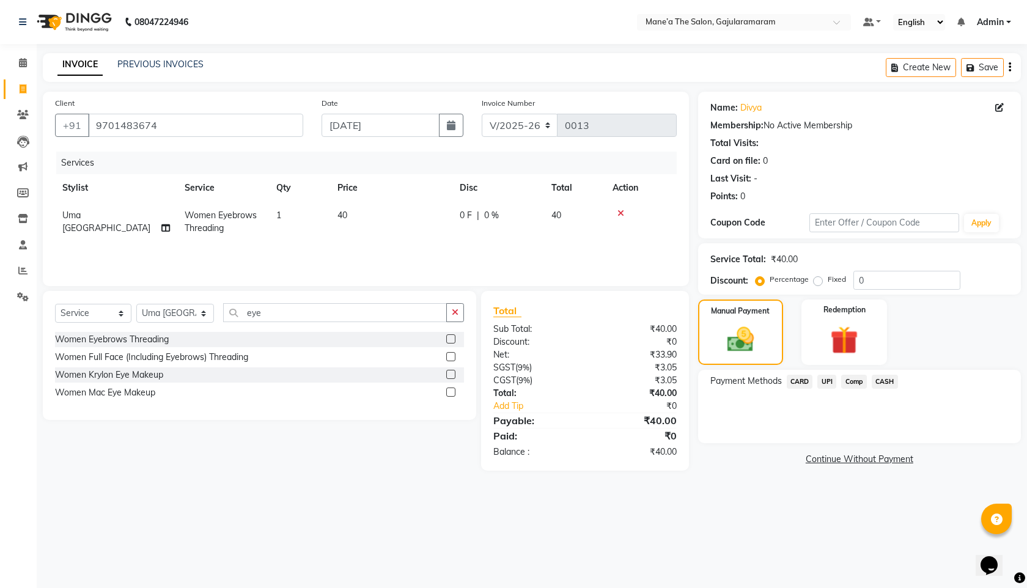
click at [828, 386] on span "UPI" at bounding box center [827, 382] width 19 height 14
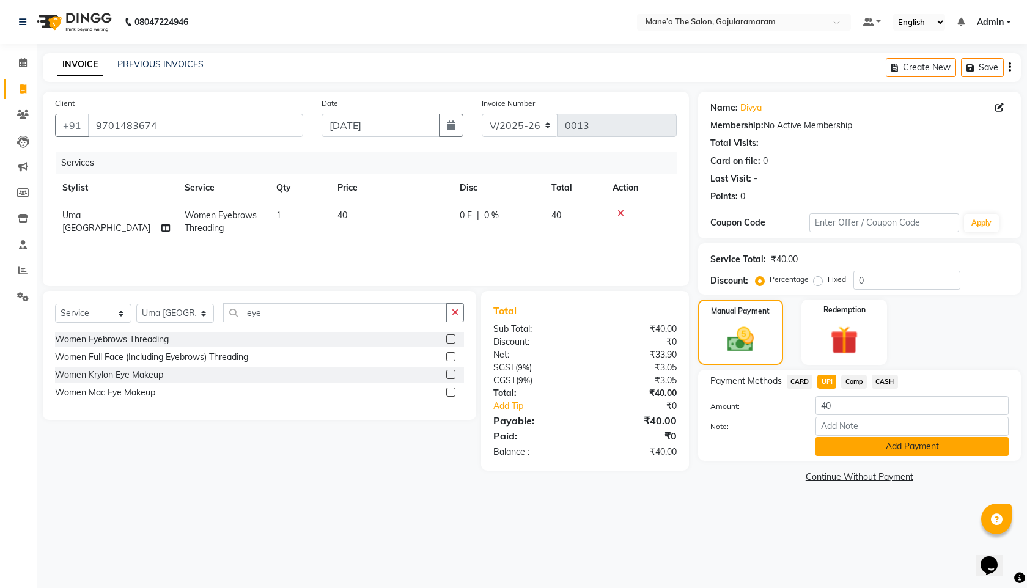
click at [893, 452] on button "Add Payment" at bounding box center [912, 446] width 193 height 19
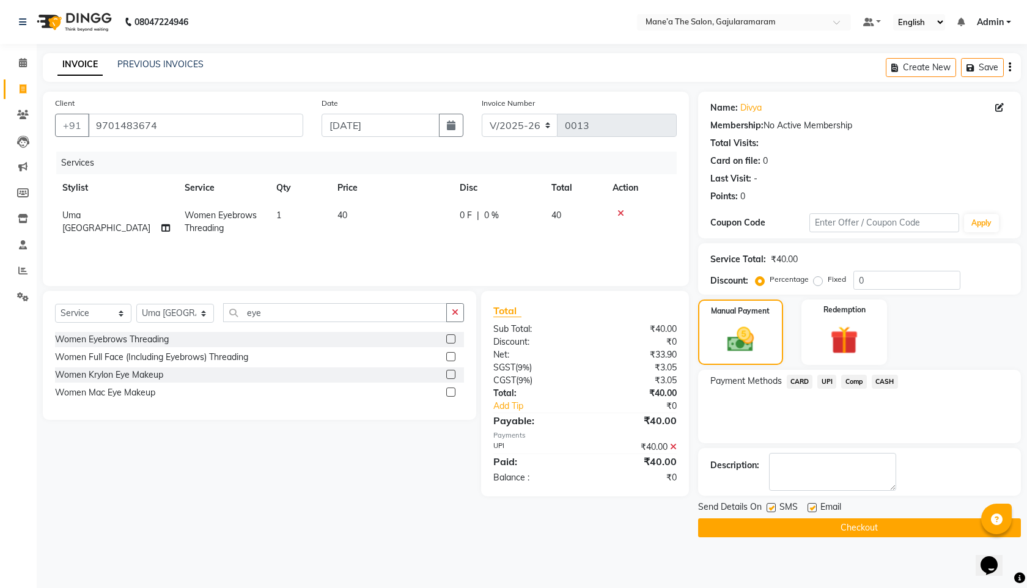
click at [837, 534] on button "Checkout" at bounding box center [859, 528] width 323 height 19
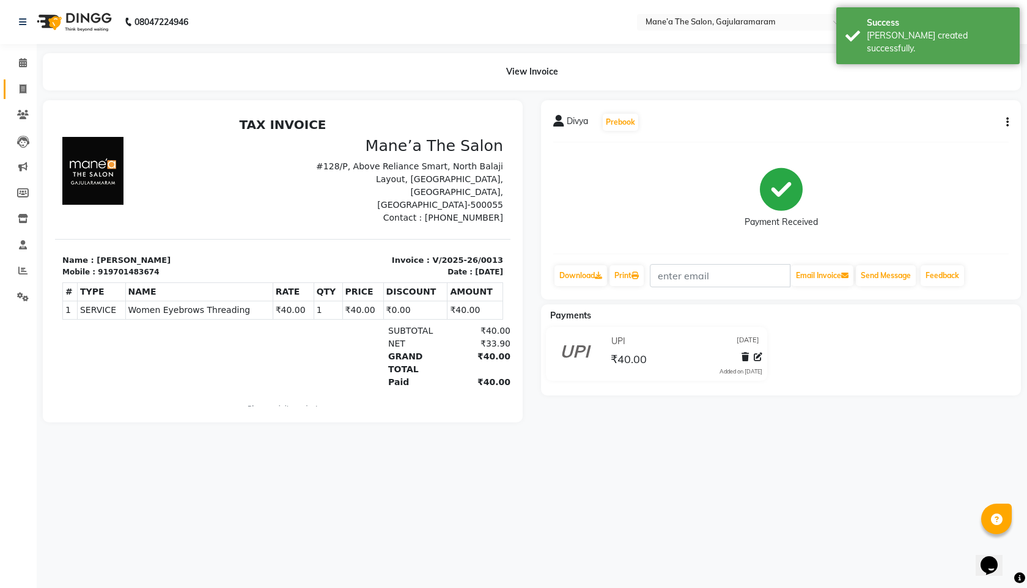
click at [29, 81] on link "Invoice" at bounding box center [18, 90] width 29 height 20
select select "service"
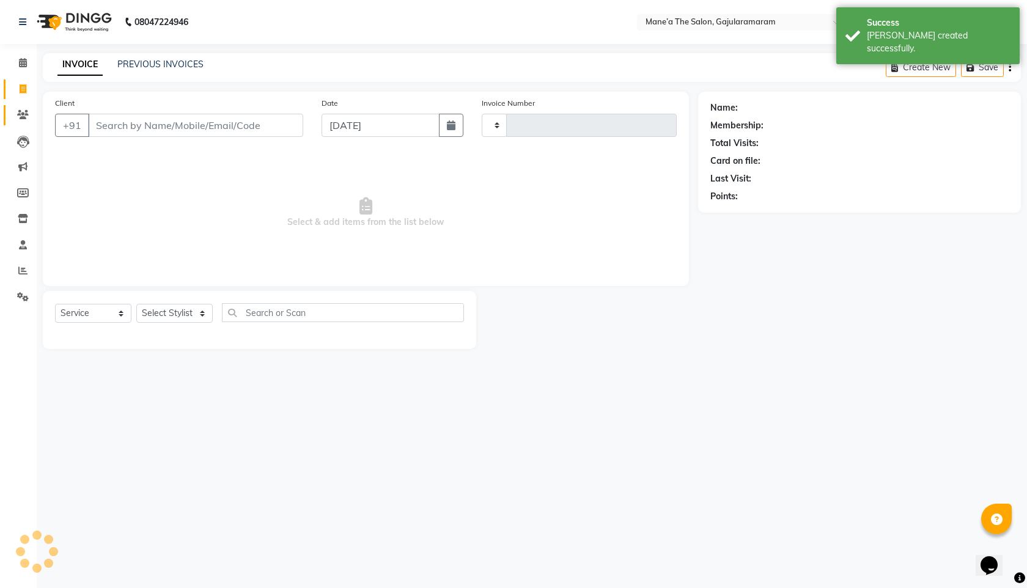
type input "0014"
select select "8725"
click at [139, 68] on link "PREVIOUS INVOICES" at bounding box center [160, 64] width 86 height 11
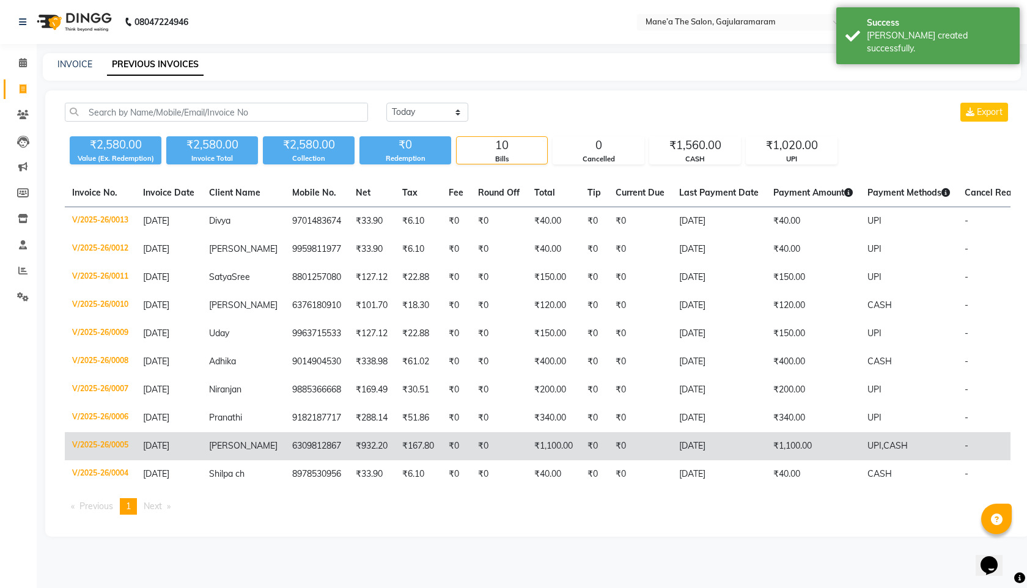
click at [960, 447] on td "-" at bounding box center [996, 446] width 76 height 28
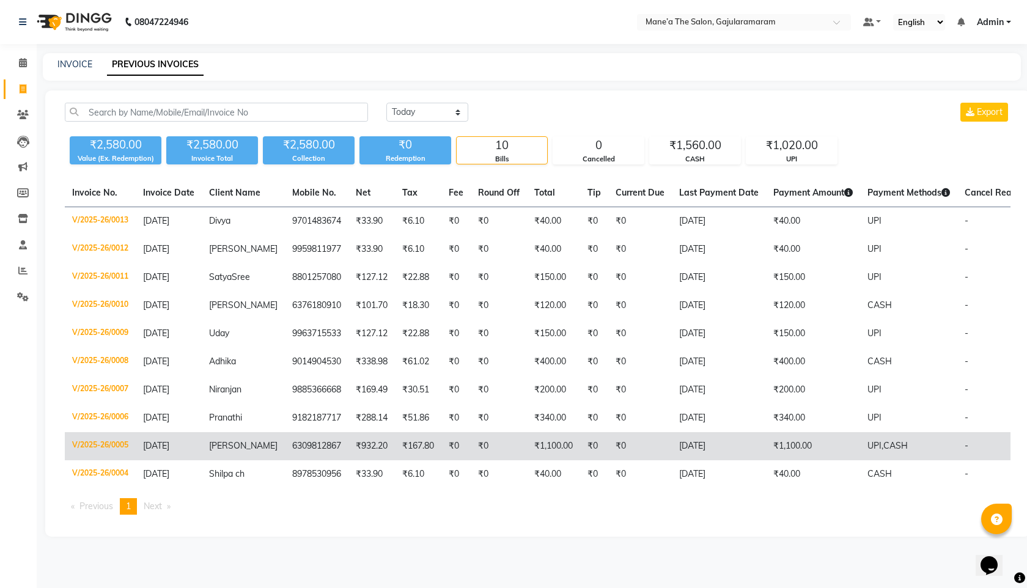
click at [105, 443] on td "V/2025-26/0005" at bounding box center [100, 446] width 71 height 28
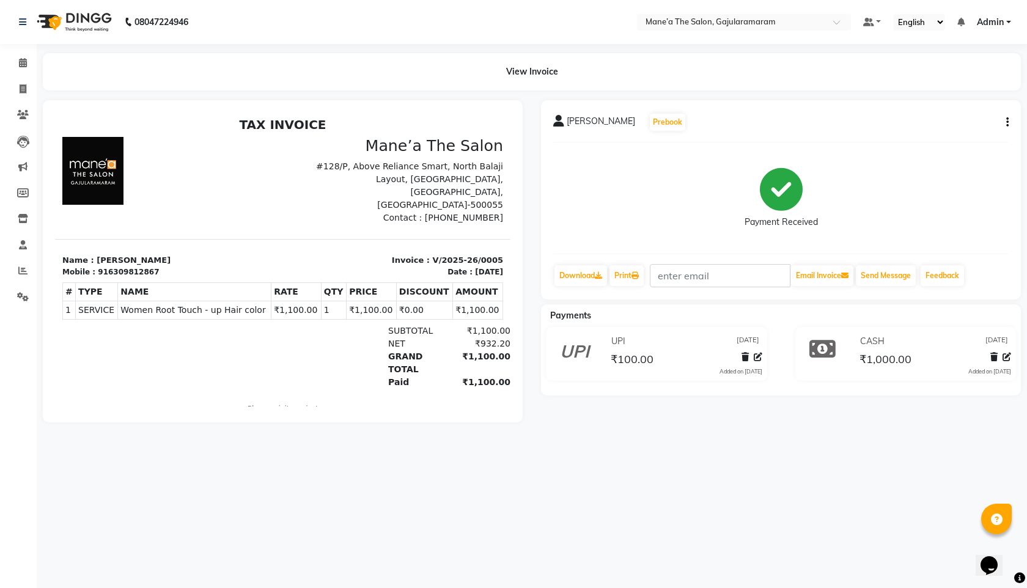
click at [1004, 116] on button "button" at bounding box center [1005, 122] width 7 height 13
click at [962, 92] on div "Cancel Invoice" at bounding box center [947, 91] width 84 height 15
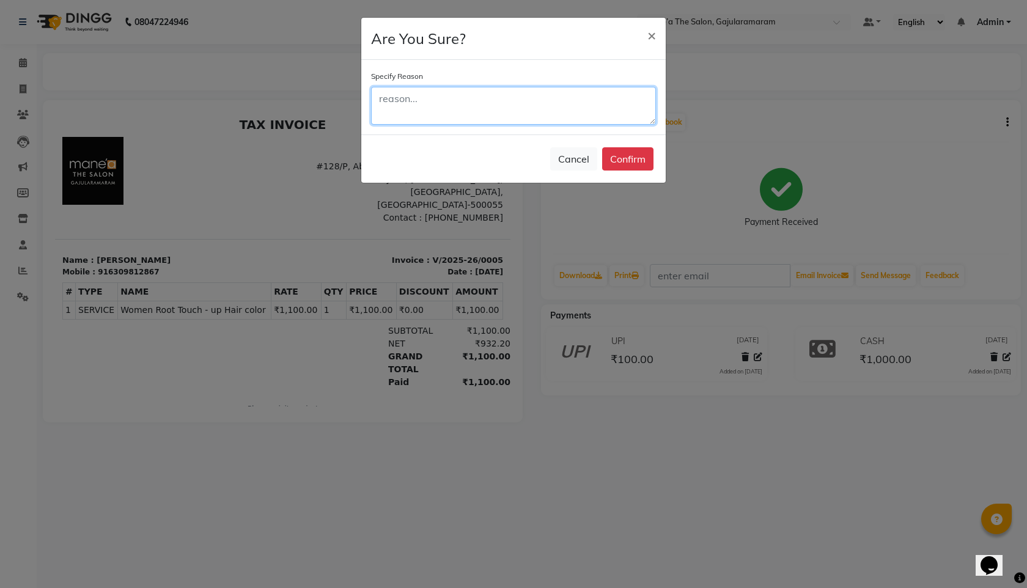
click at [586, 122] on textarea at bounding box center [513, 106] width 285 height 38
type textarea "testing"
click at [624, 163] on button "Confirm" at bounding box center [627, 158] width 51 height 23
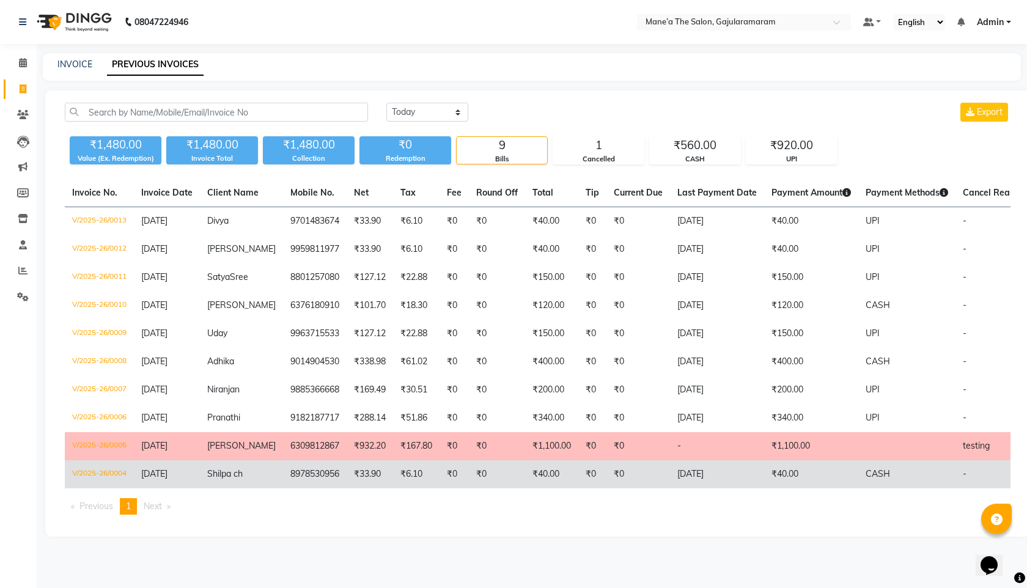
click at [821, 470] on td "₹40.00" at bounding box center [811, 475] width 94 height 28
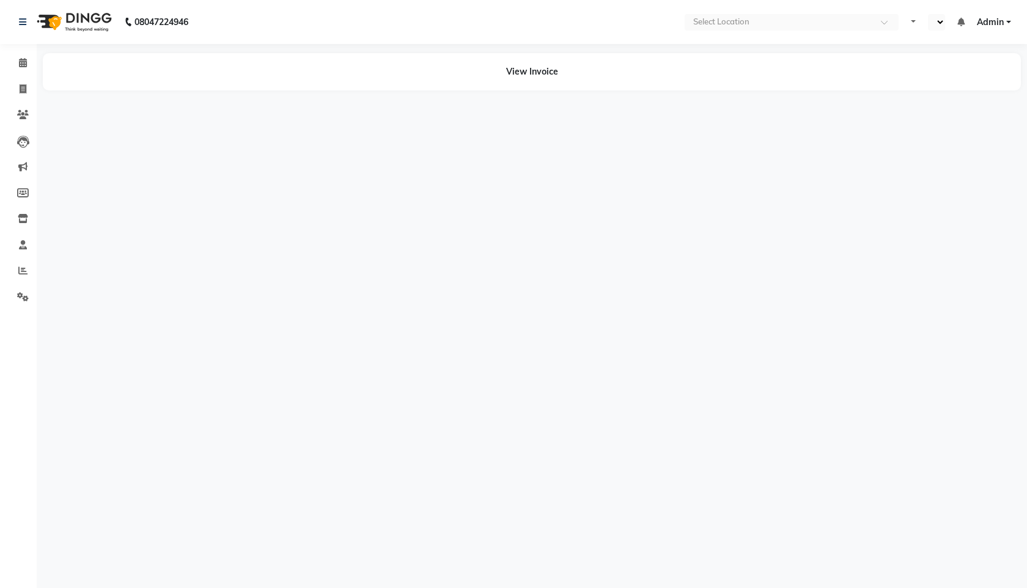
select select "en"
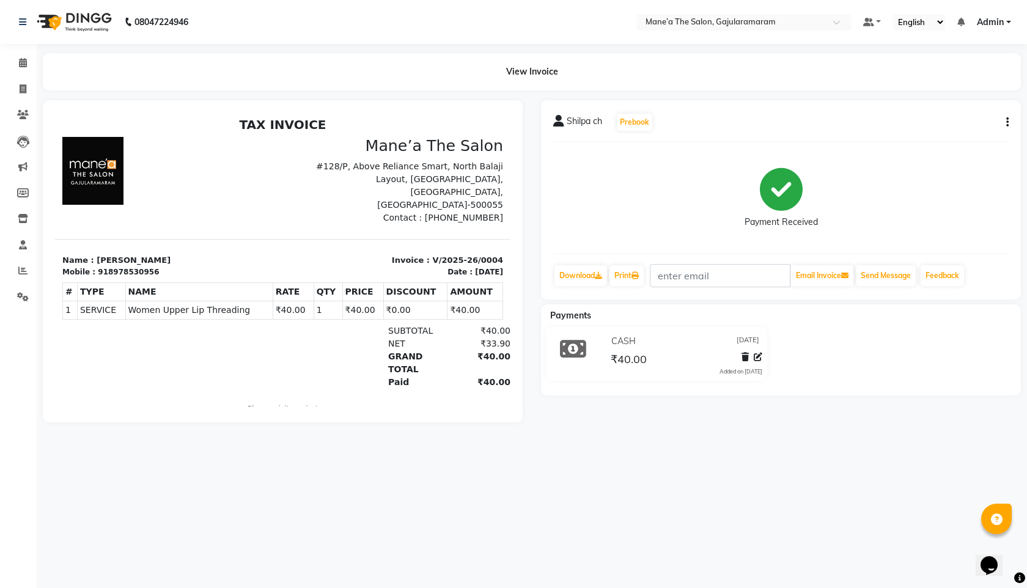
click at [1005, 119] on button "button" at bounding box center [1005, 122] width 7 height 13
click at [957, 97] on div "Cancel Invoice" at bounding box center [947, 91] width 84 height 15
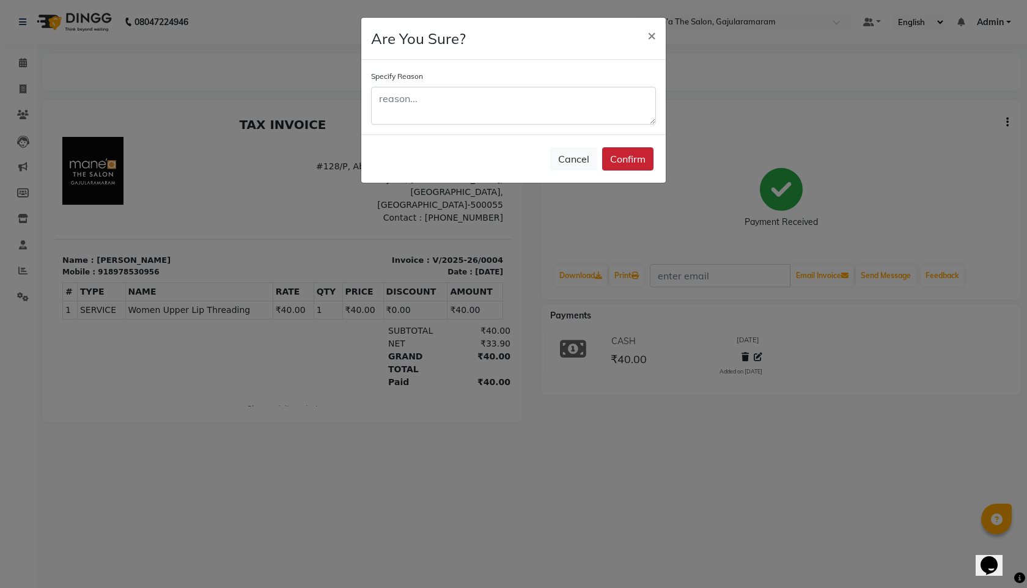
click at [637, 149] on button "Confirm" at bounding box center [627, 158] width 51 height 23
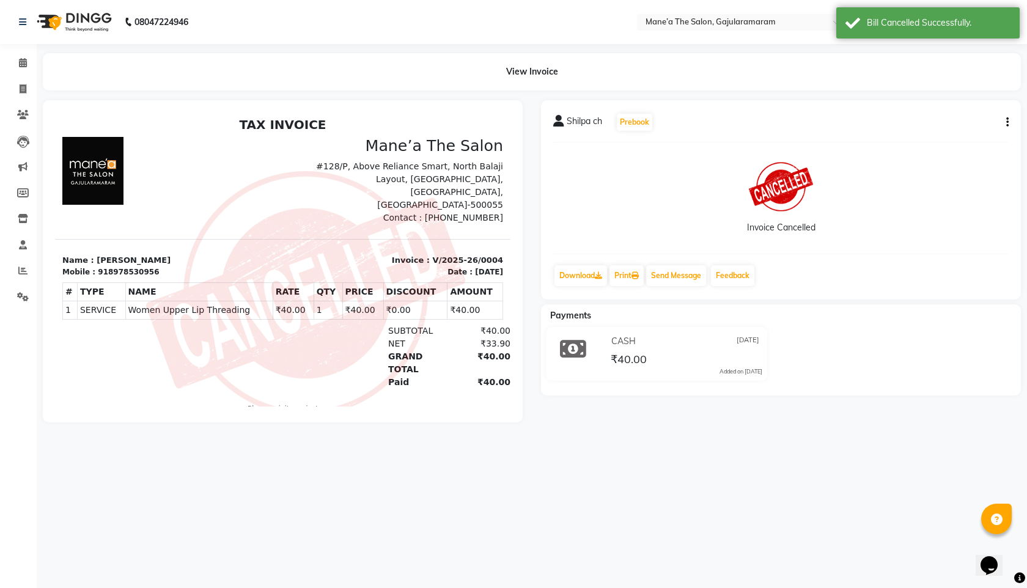
click at [963, 139] on div "Shilpa ch Prebook Invoice Cancelled Download Print Send Message Feedback" at bounding box center [781, 199] width 480 height 199
